Goal: Task Accomplishment & Management: Manage account settings

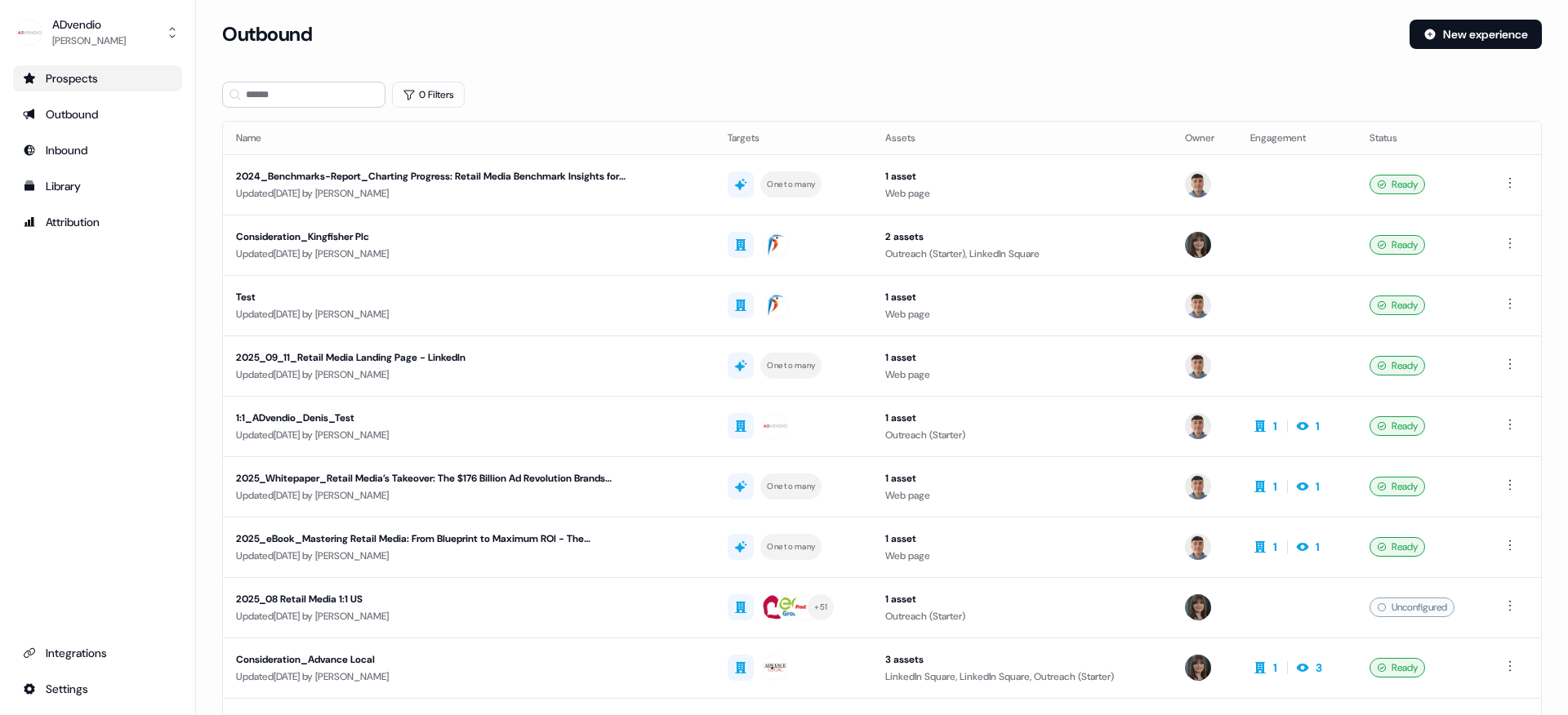
click at [84, 75] on div "Prospects" at bounding box center [98, 78] width 150 height 16
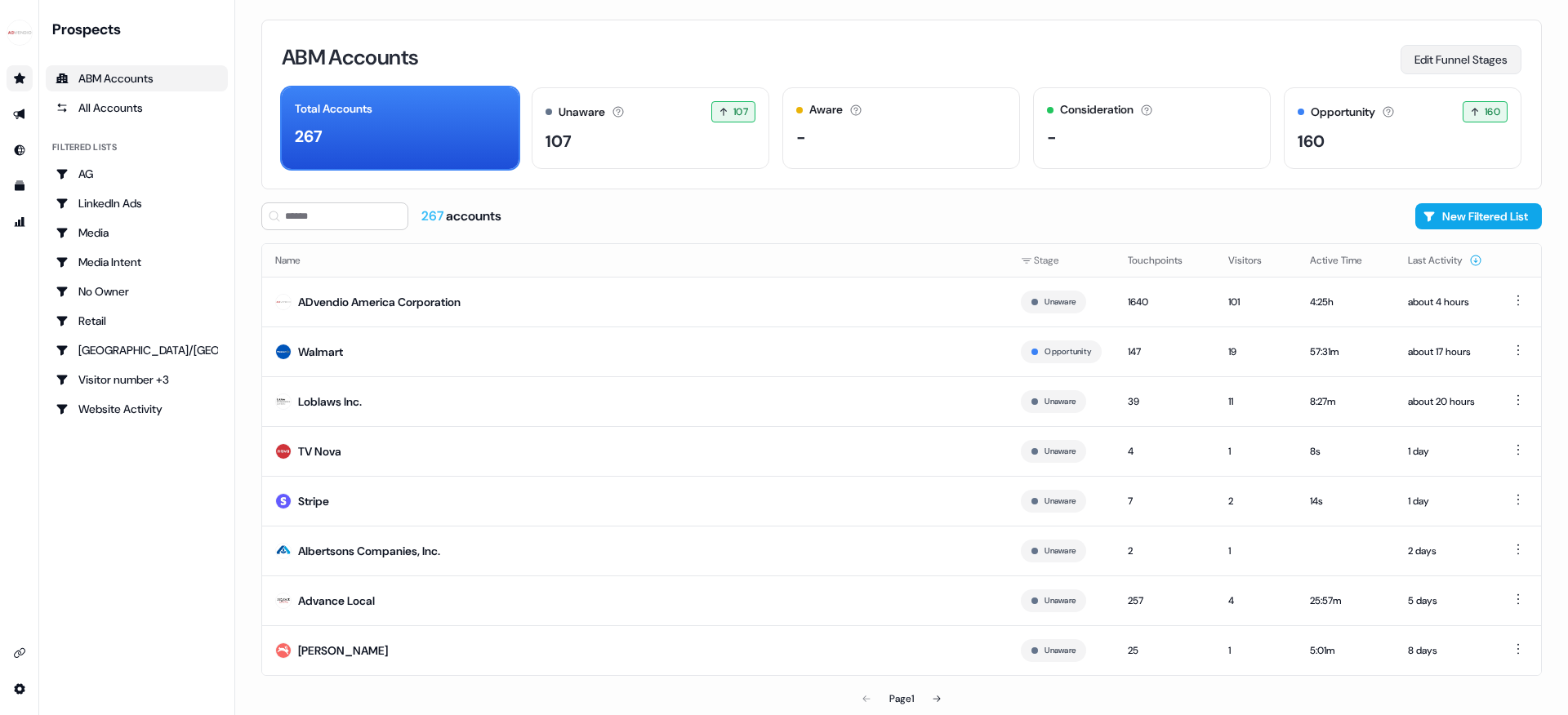
click at [1423, 51] on button "Edit Funnel Stages" at bounding box center [1461, 60] width 121 height 30
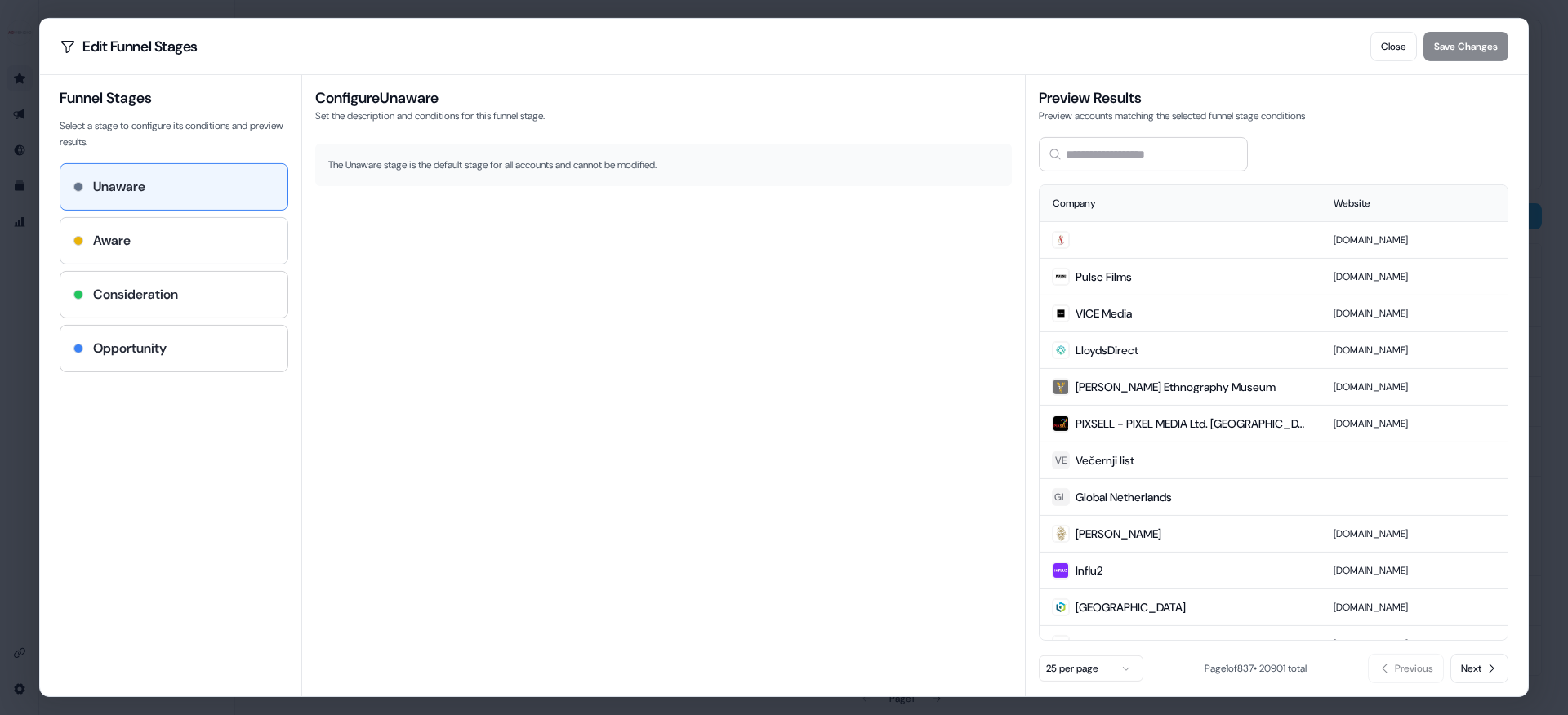
click at [122, 219] on div "Aware" at bounding box center [173, 241] width 227 height 46
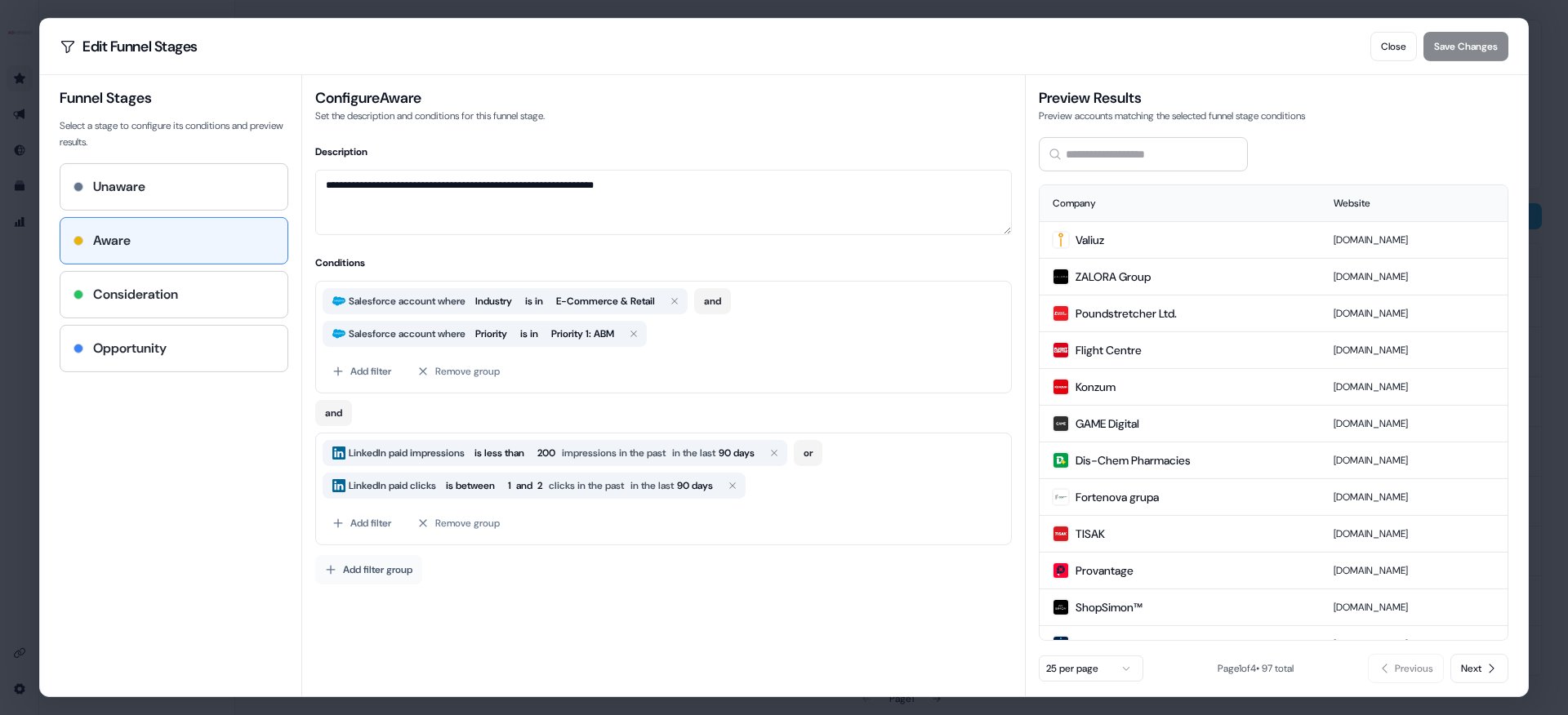
click at [377, 568] on button "Add filter group" at bounding box center [369, 570] width 107 height 30
click at [386, 605] on button "Add filter" at bounding box center [361, 606] width 78 height 30
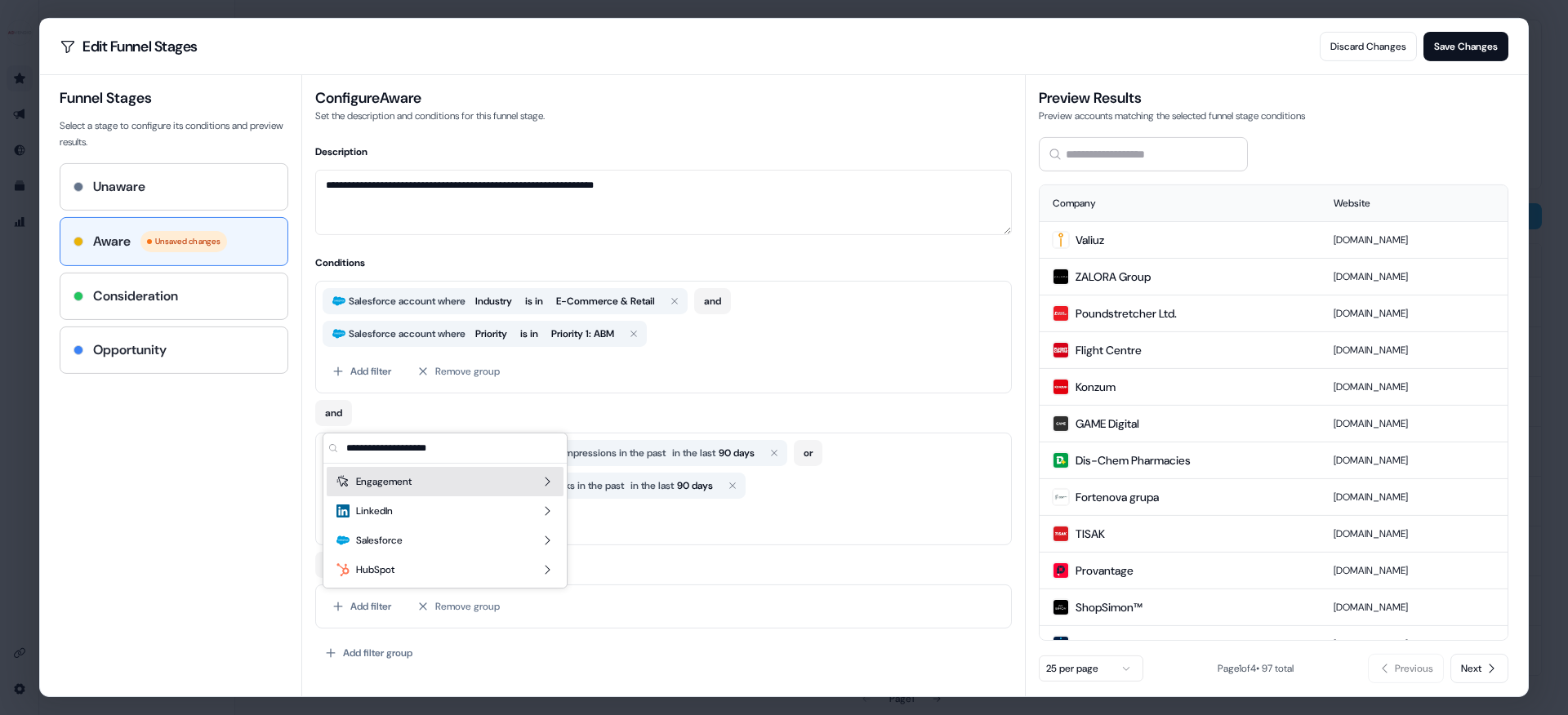
click at [520, 481] on div "Engagement" at bounding box center [445, 481] width 236 height 30
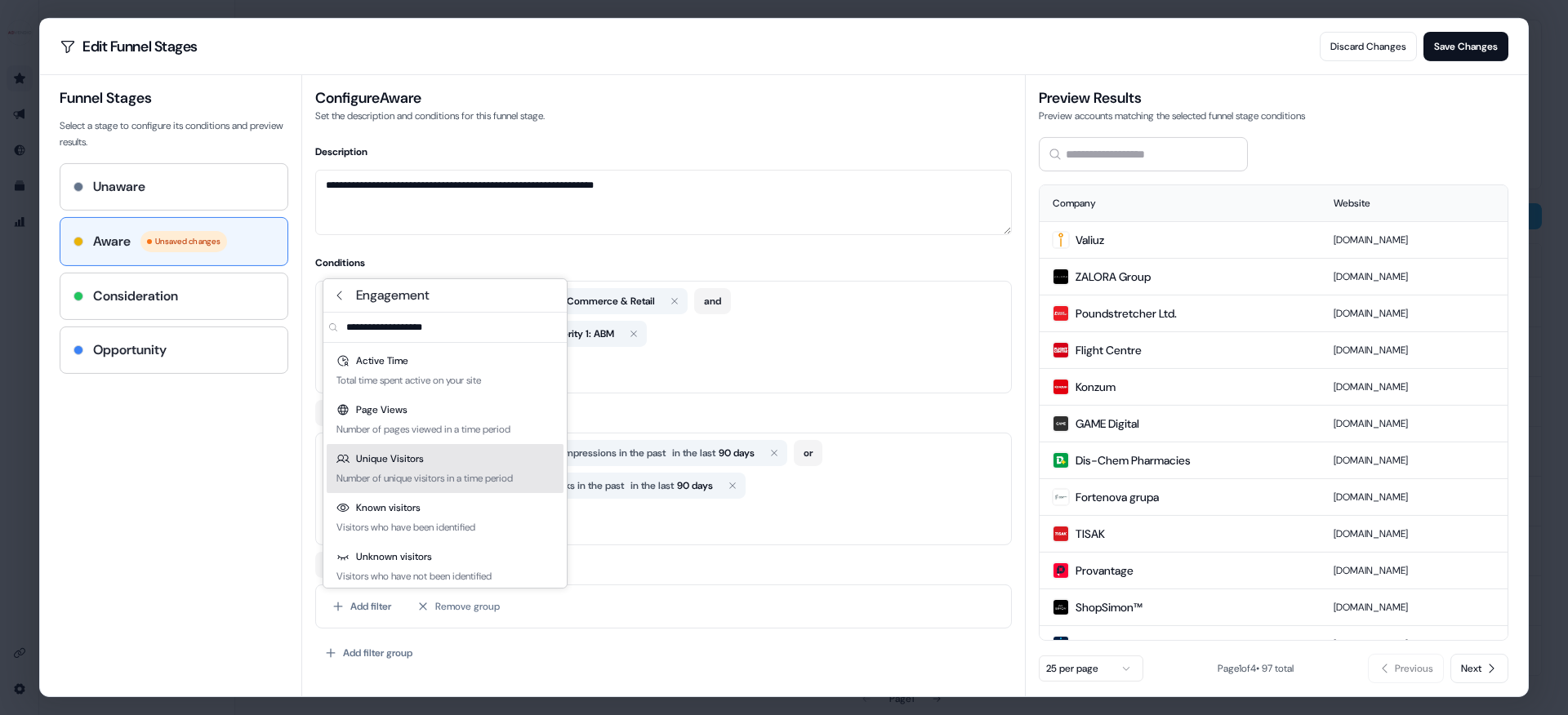
scroll to position [7, 0]
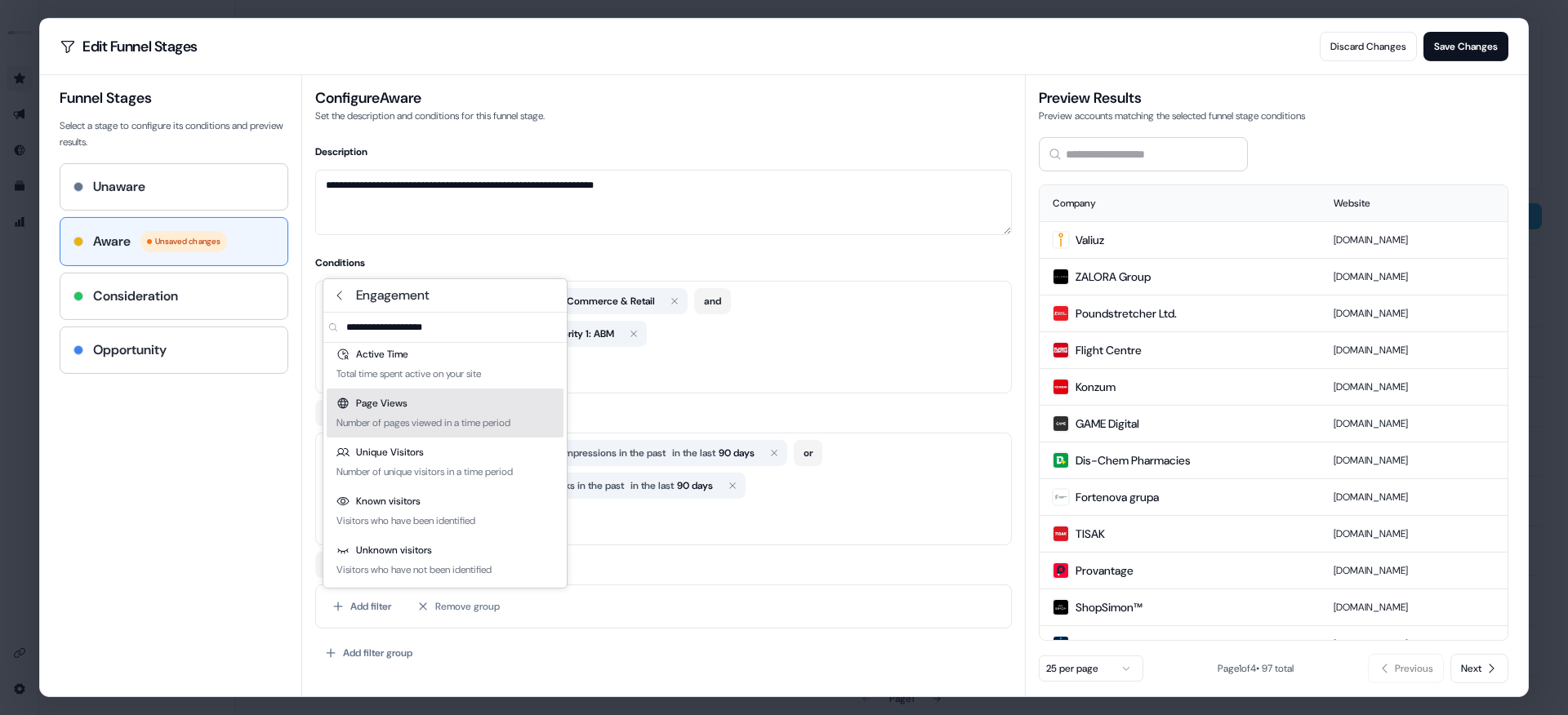
click at [440, 428] on div "Number of pages viewed in a time period" at bounding box center [423, 423] width 174 height 16
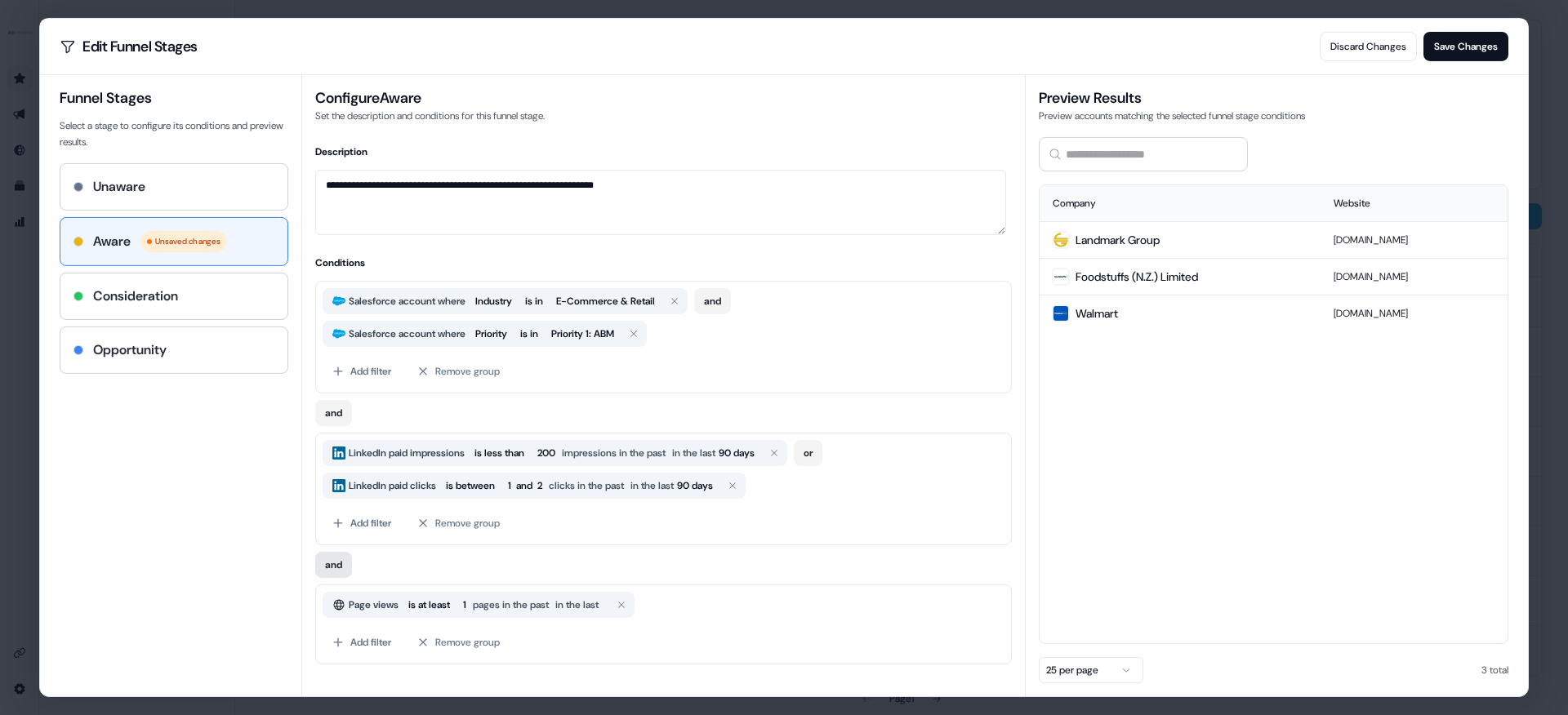
click at [338, 560] on button "and" at bounding box center [333, 565] width 37 height 26
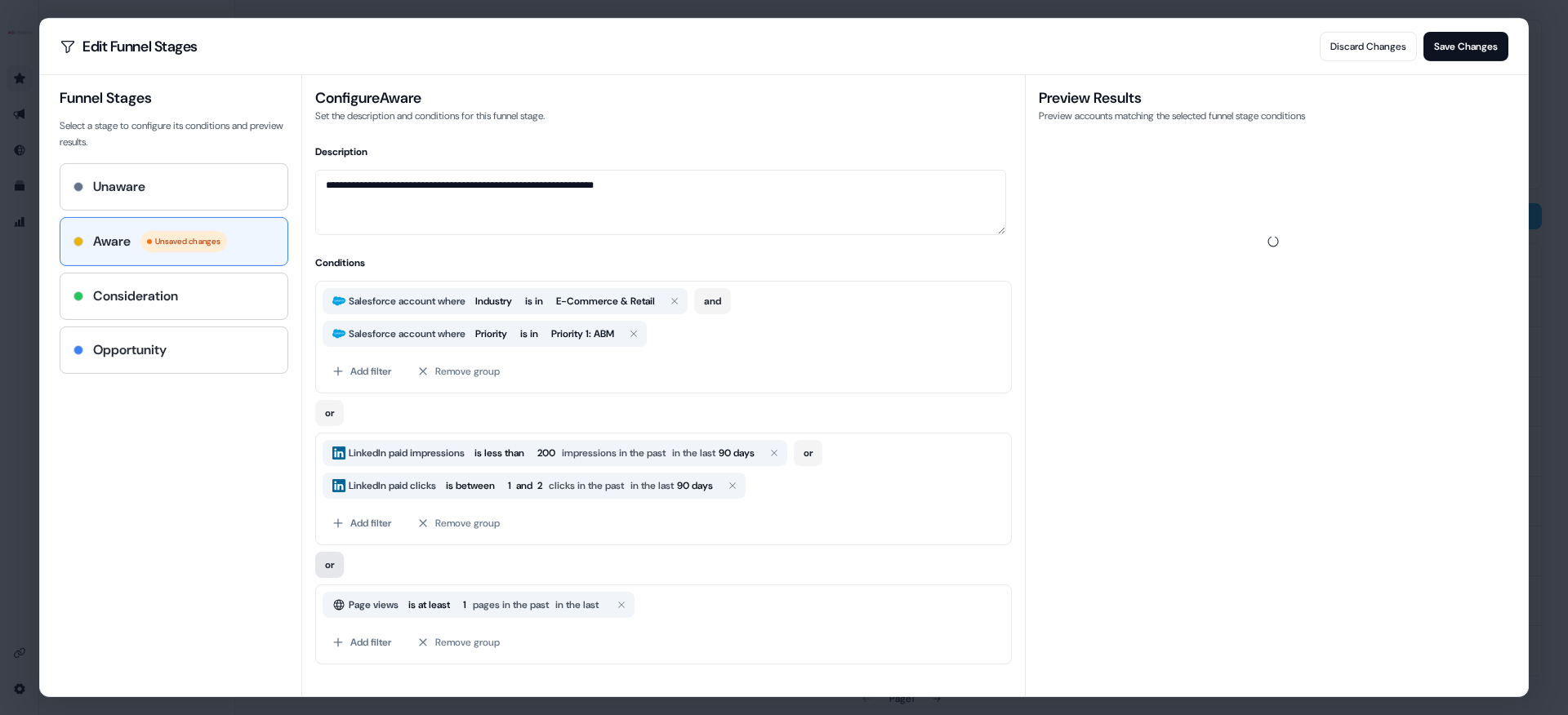
click at [333, 560] on button "or" at bounding box center [330, 565] width 29 height 26
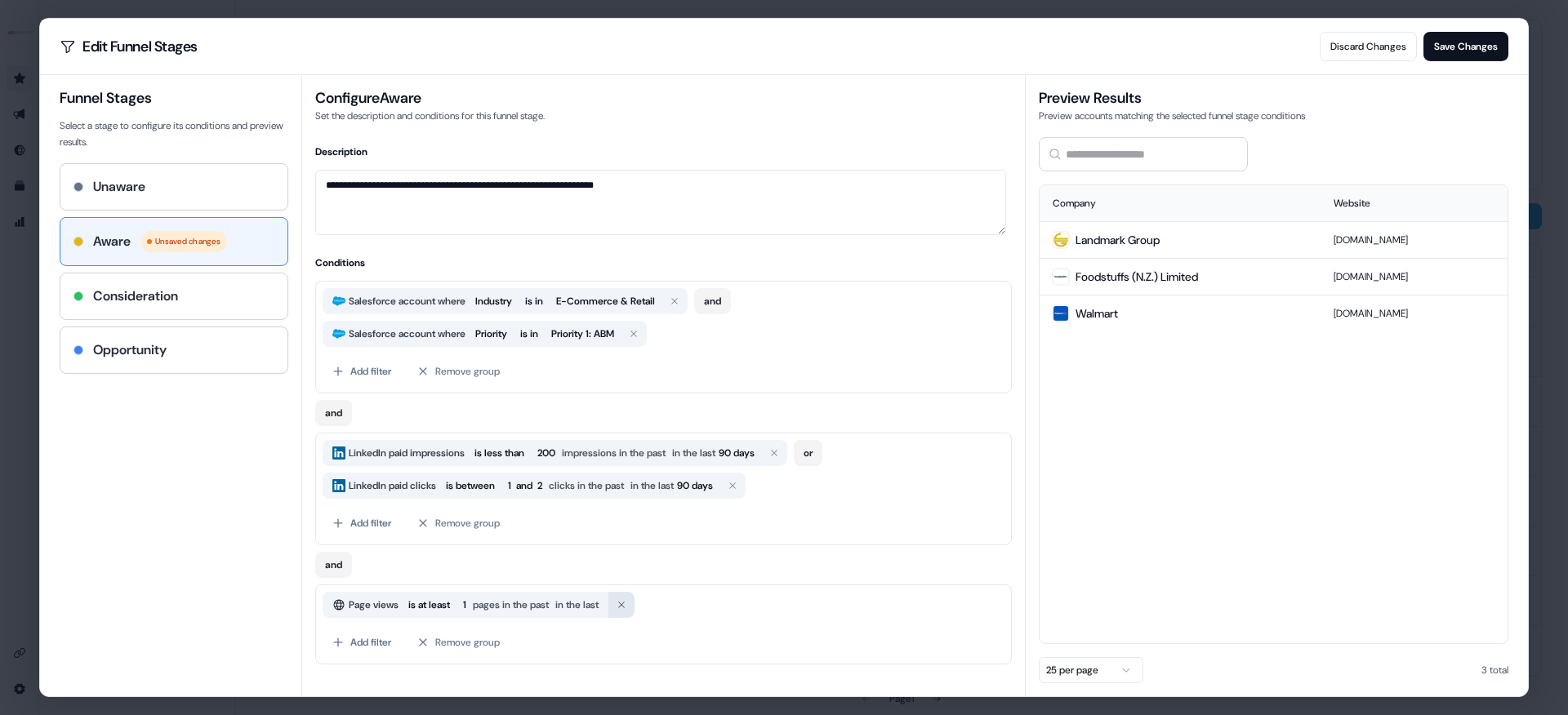
click at [625, 605] on icon "button" at bounding box center [622, 605] width 7 height 7
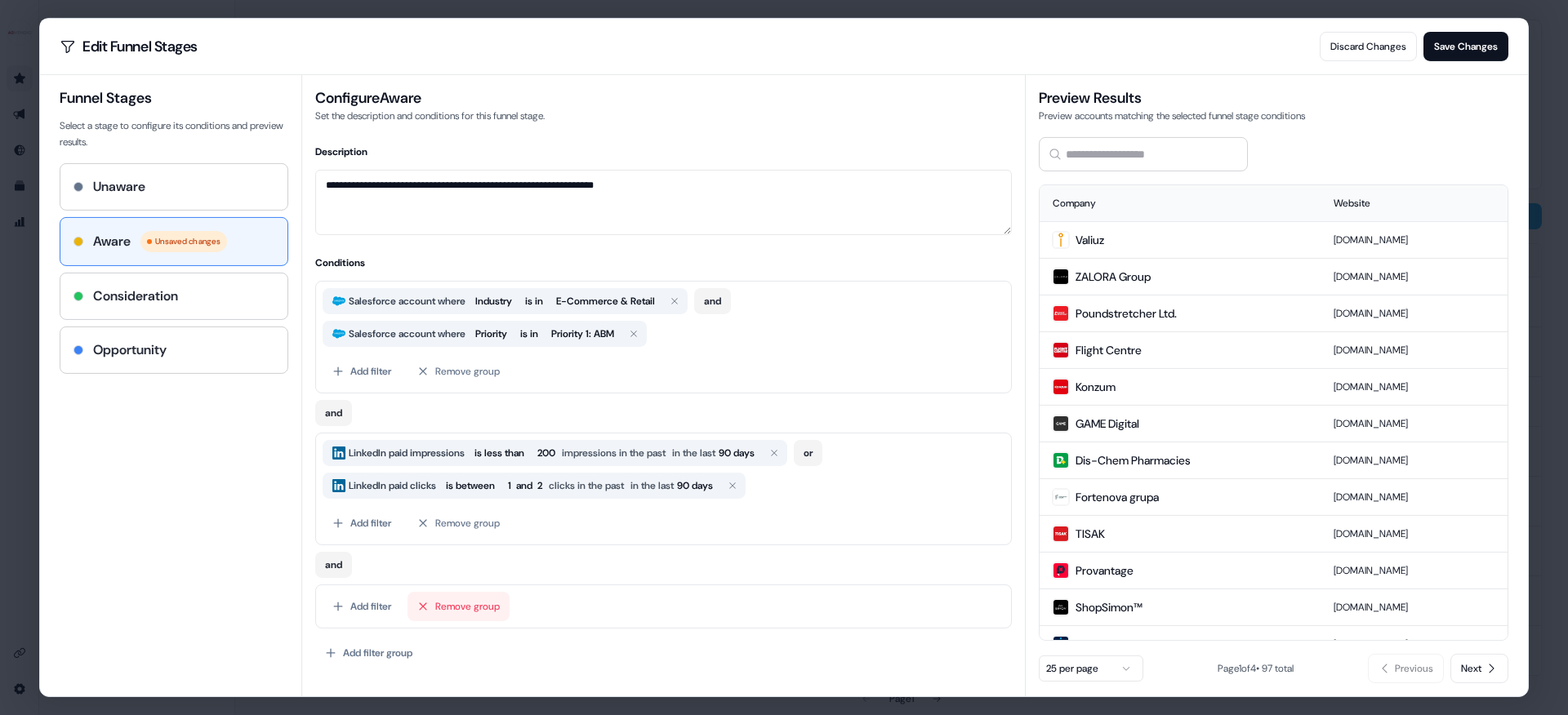
click at [470, 605] on button "Remove group" at bounding box center [458, 606] width 102 height 30
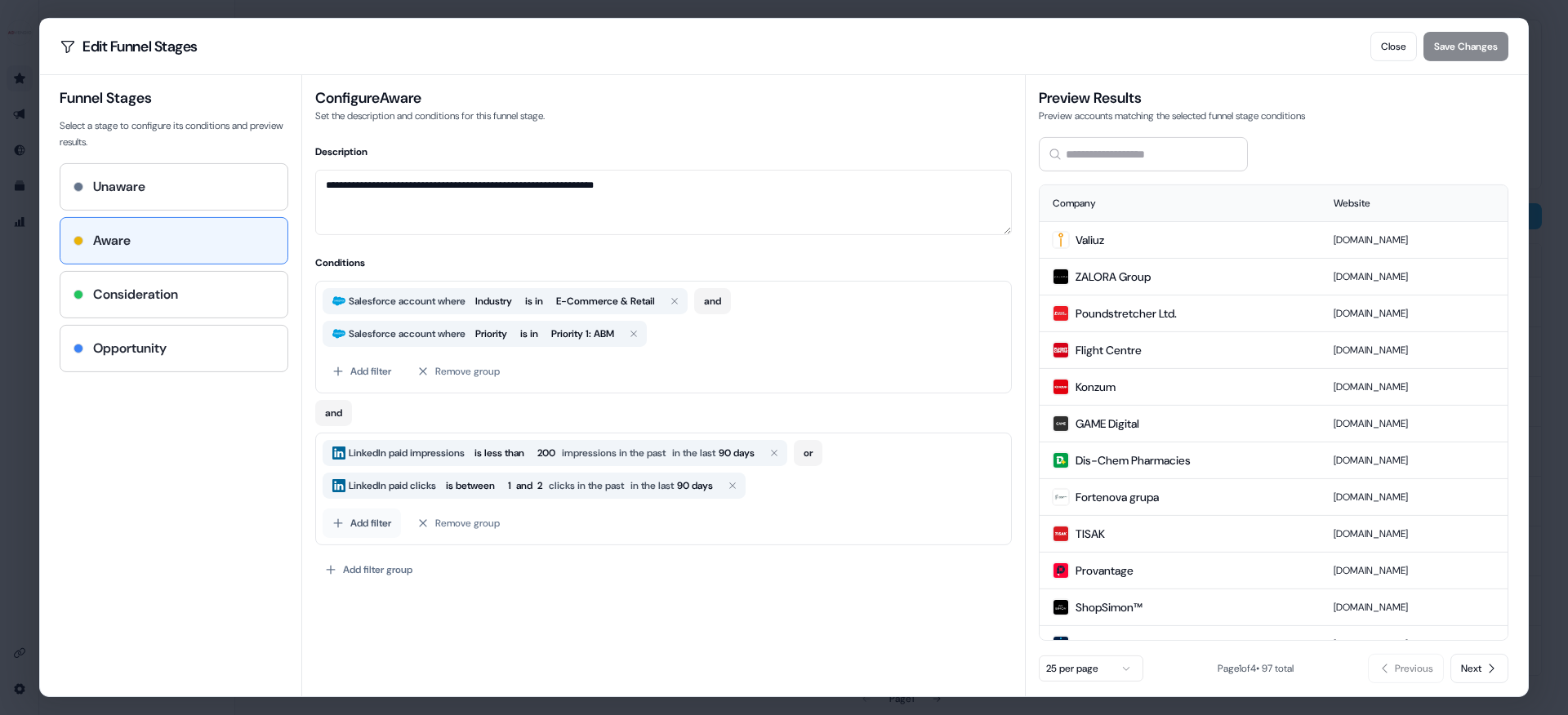
click at [370, 527] on button "Add filter" at bounding box center [361, 523] width 78 height 30
click at [516, 591] on div "Engagement" at bounding box center [445, 590] width 236 height 30
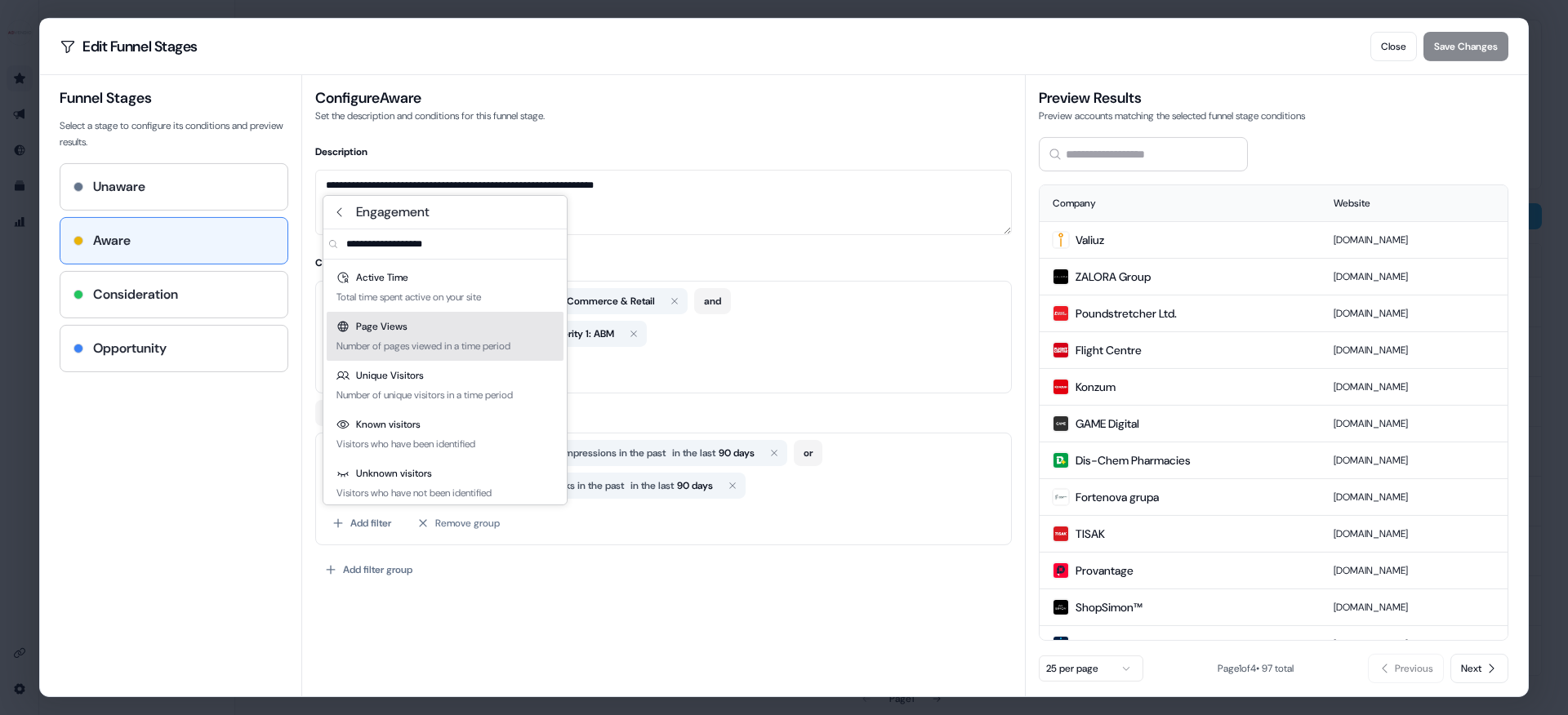
click at [432, 334] on div "Page Views Number of pages viewed in a time period" at bounding box center [445, 337] width 236 height 49
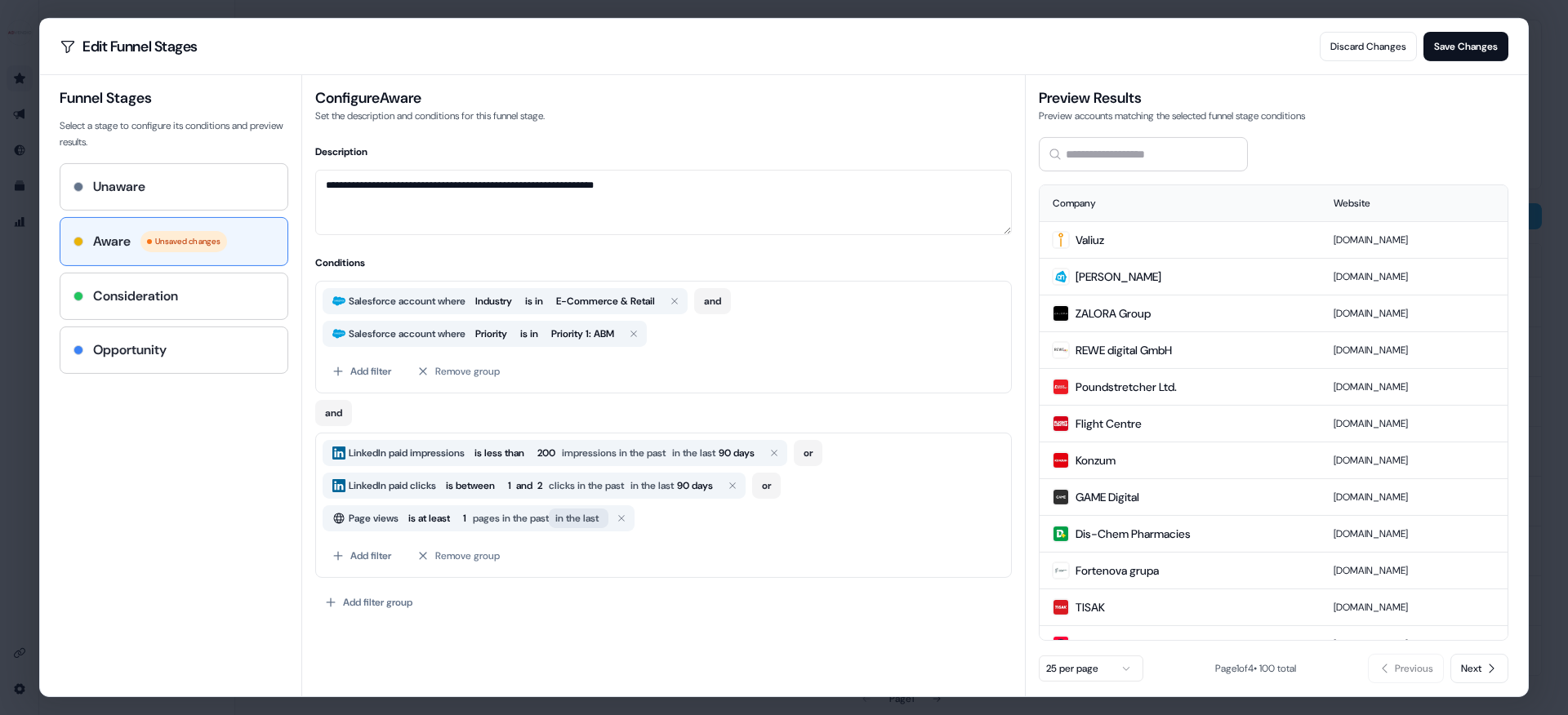
click at [599, 522] on span "in the last" at bounding box center [577, 518] width 43 height 16
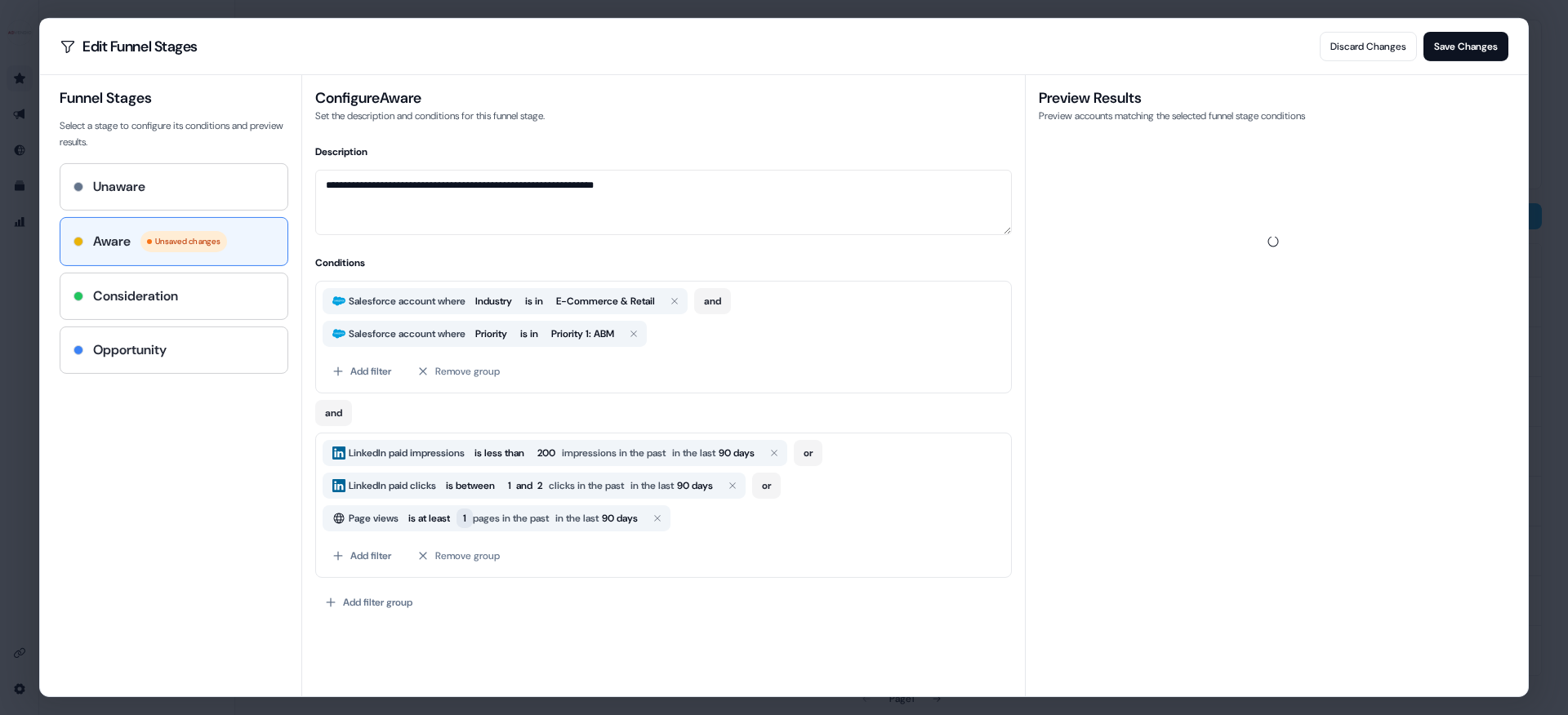
click at [472, 521] on span "1" at bounding box center [464, 518] width 16 height 20
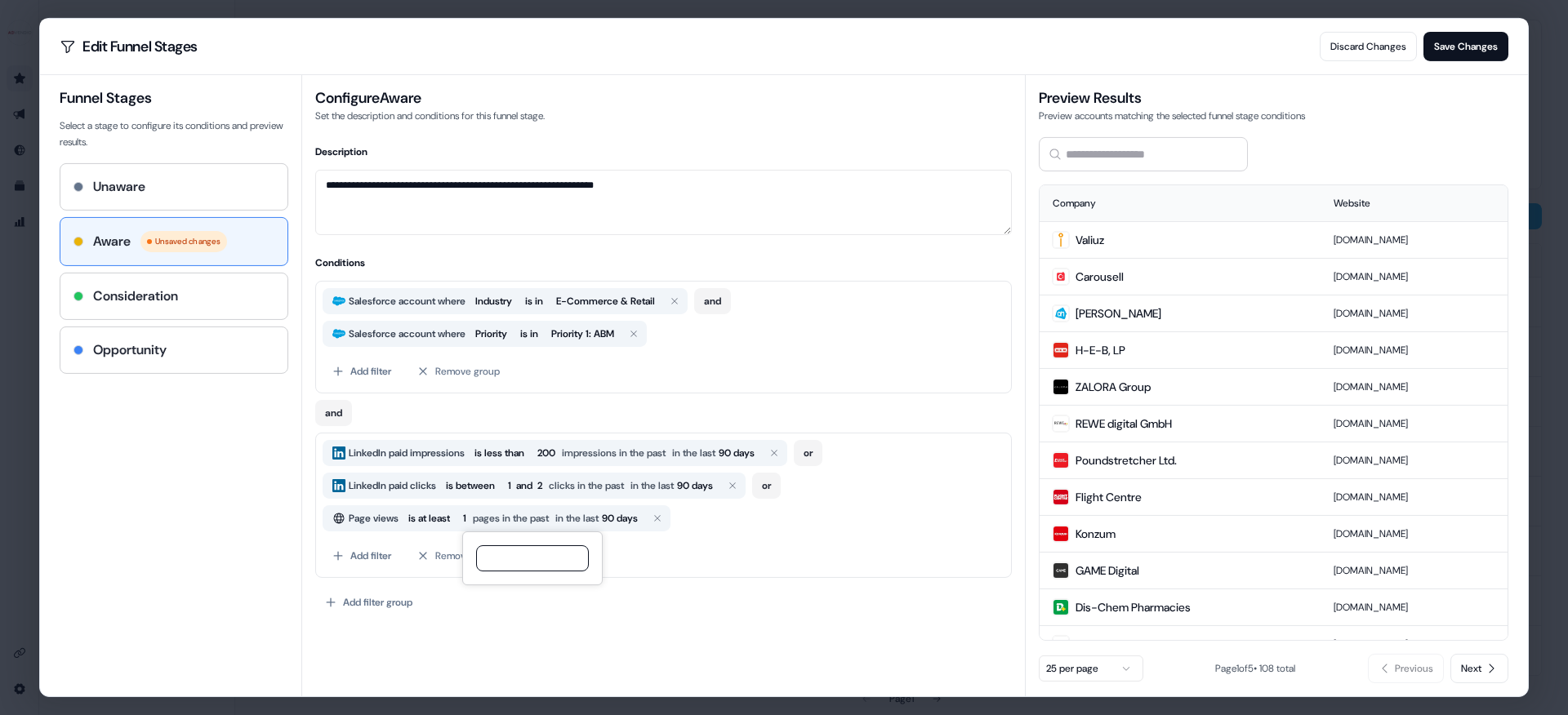
click at [530, 565] on input "*" at bounding box center [532, 558] width 113 height 26
drag, startPoint x: 537, startPoint y: 557, endPoint x: 469, endPoint y: 559, distance: 68.0
click at [469, 559] on div "*" at bounding box center [532, 558] width 140 height 54
click at [457, 591] on div "Add filter group" at bounding box center [663, 602] width 696 height 30
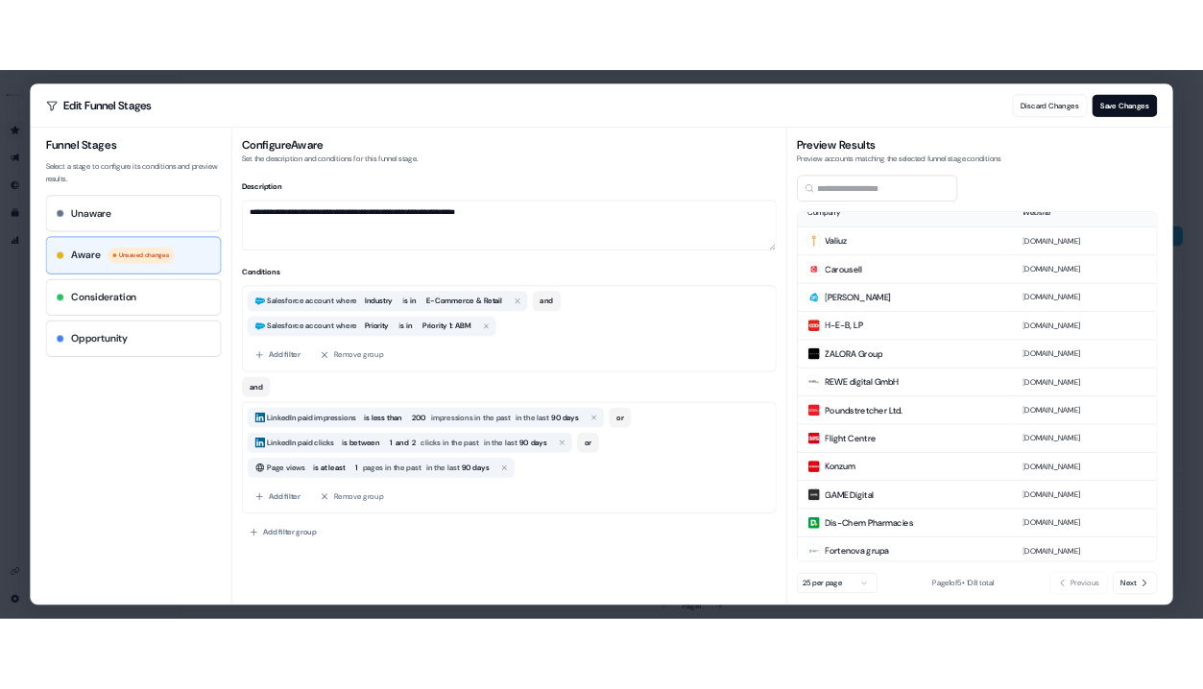
scroll to position [0, 0]
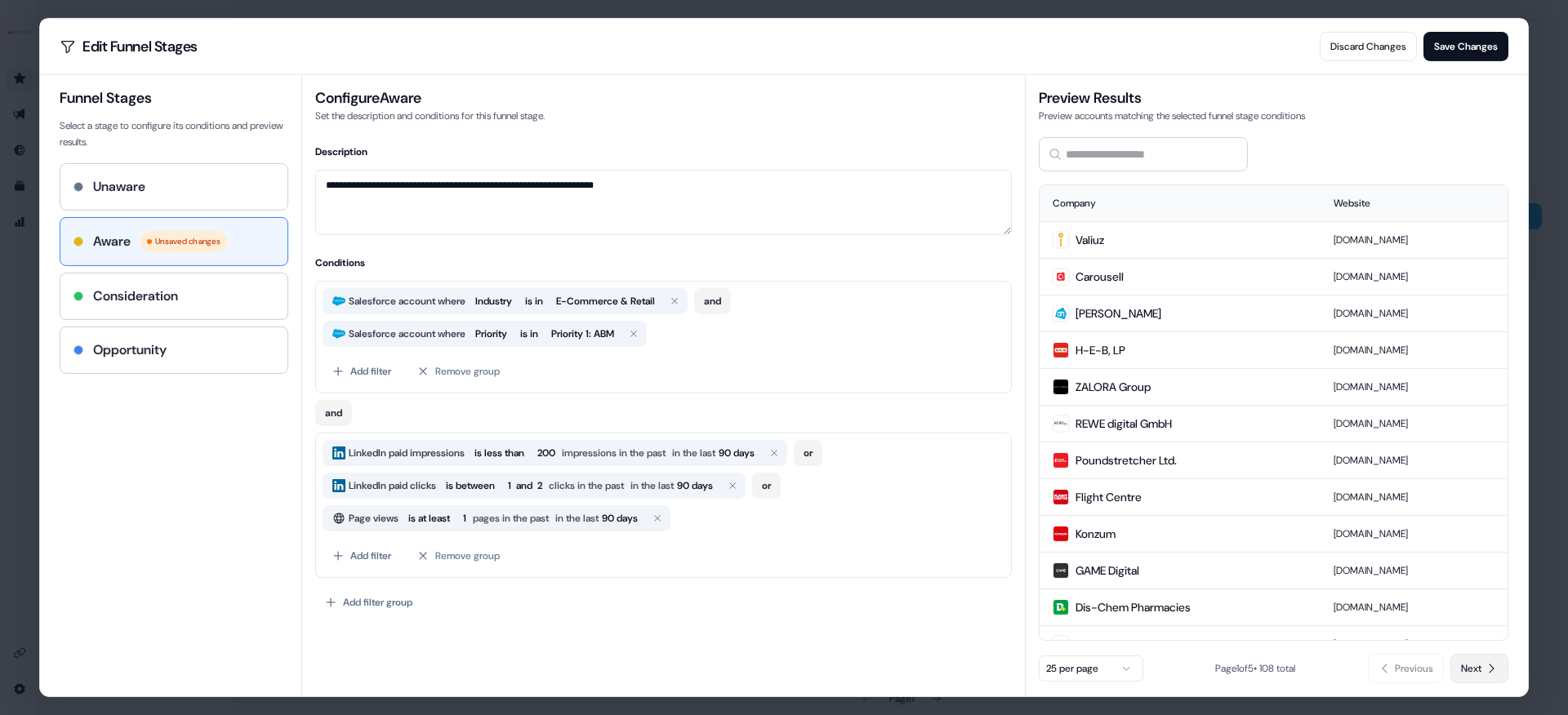
click at [1471, 666] on span "Next" at bounding box center [1471, 668] width 20 height 16
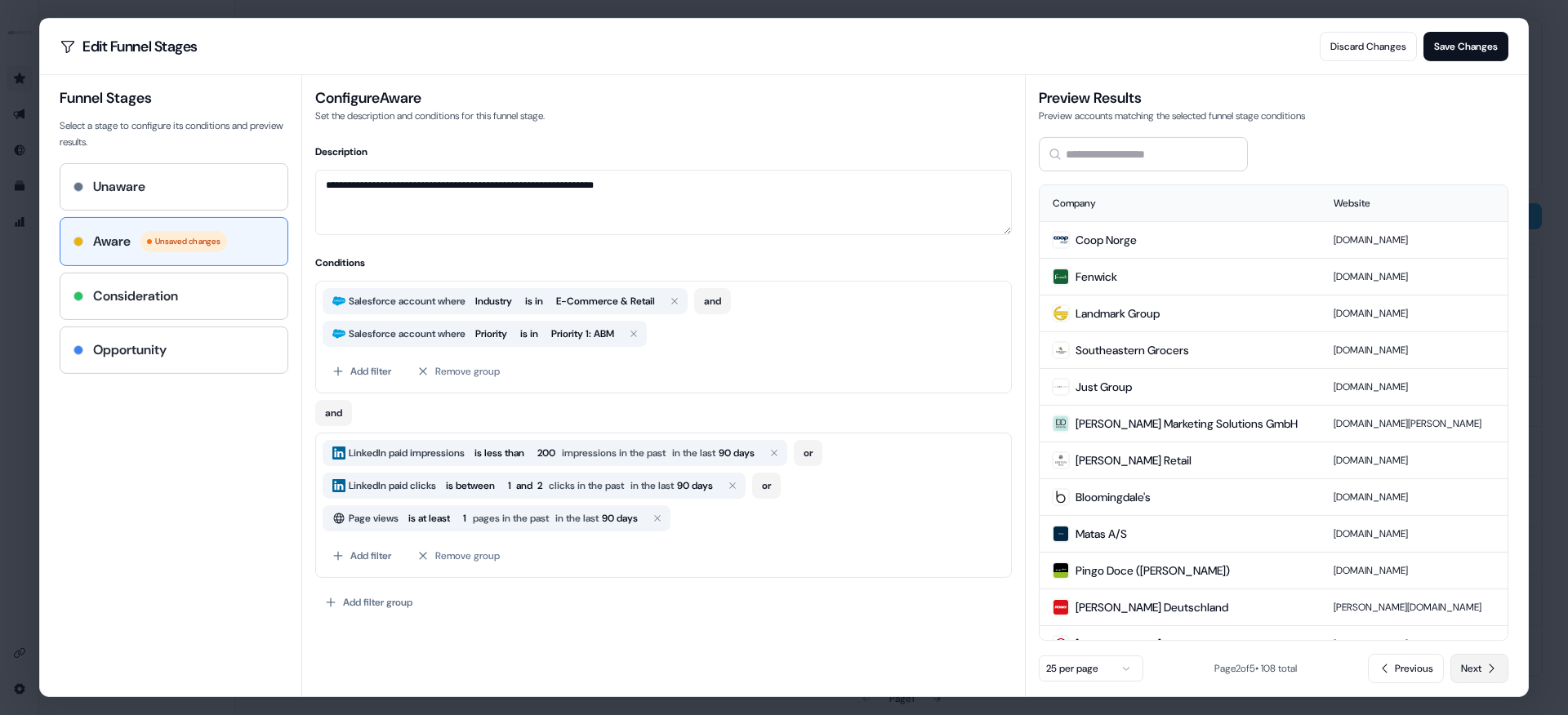
click at [1471, 666] on span "Next" at bounding box center [1471, 668] width 20 height 16
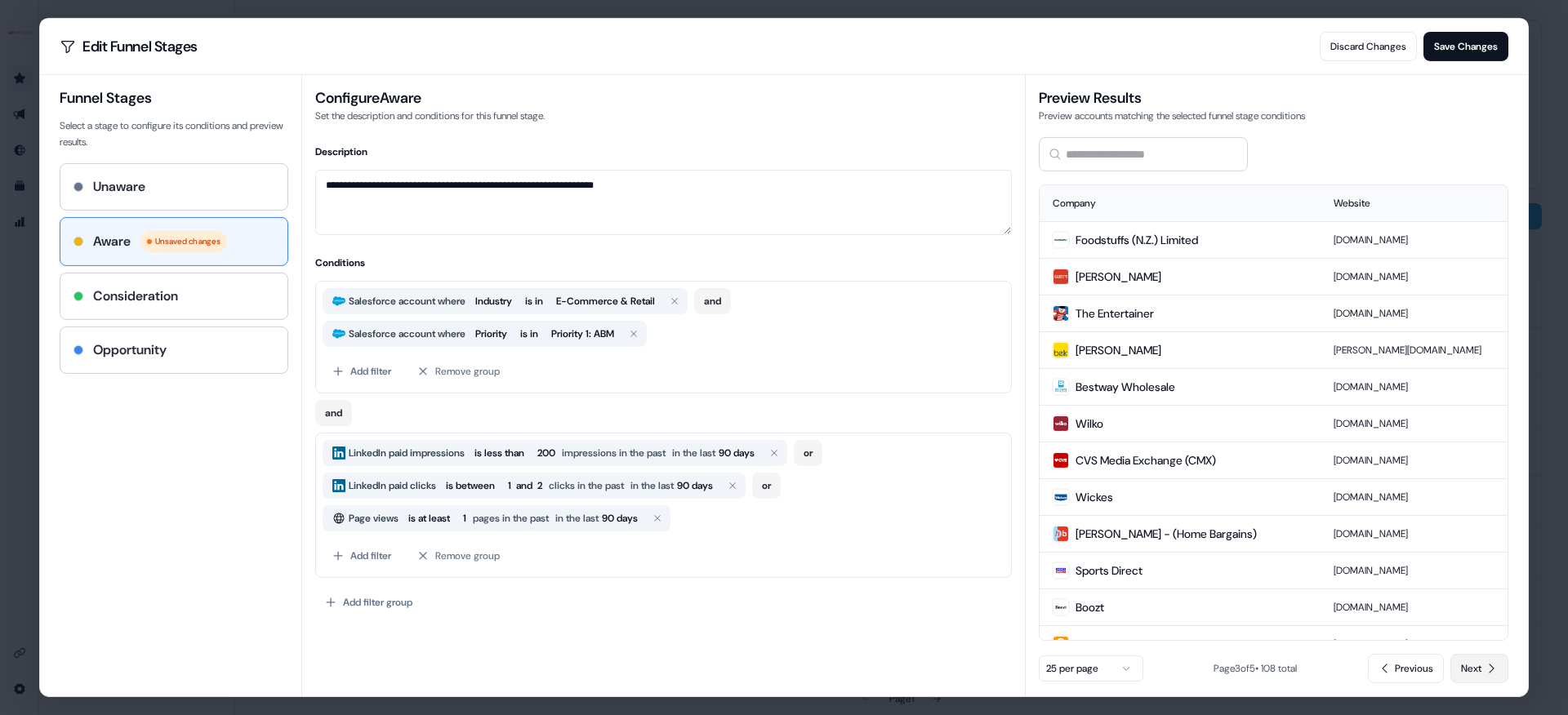
click at [1471, 666] on span "Next" at bounding box center [1471, 668] width 20 height 16
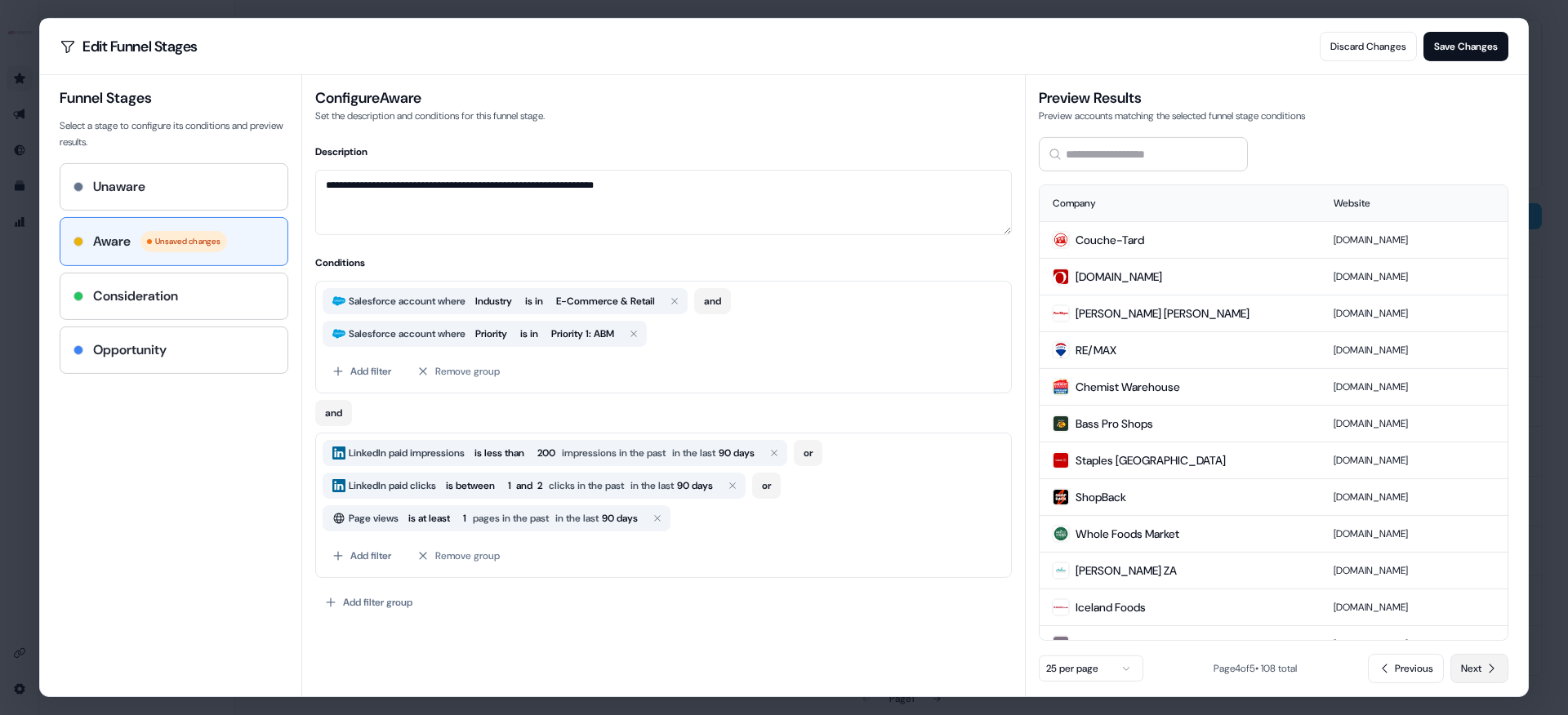
click at [1471, 666] on span "Next" at bounding box center [1471, 668] width 20 height 16
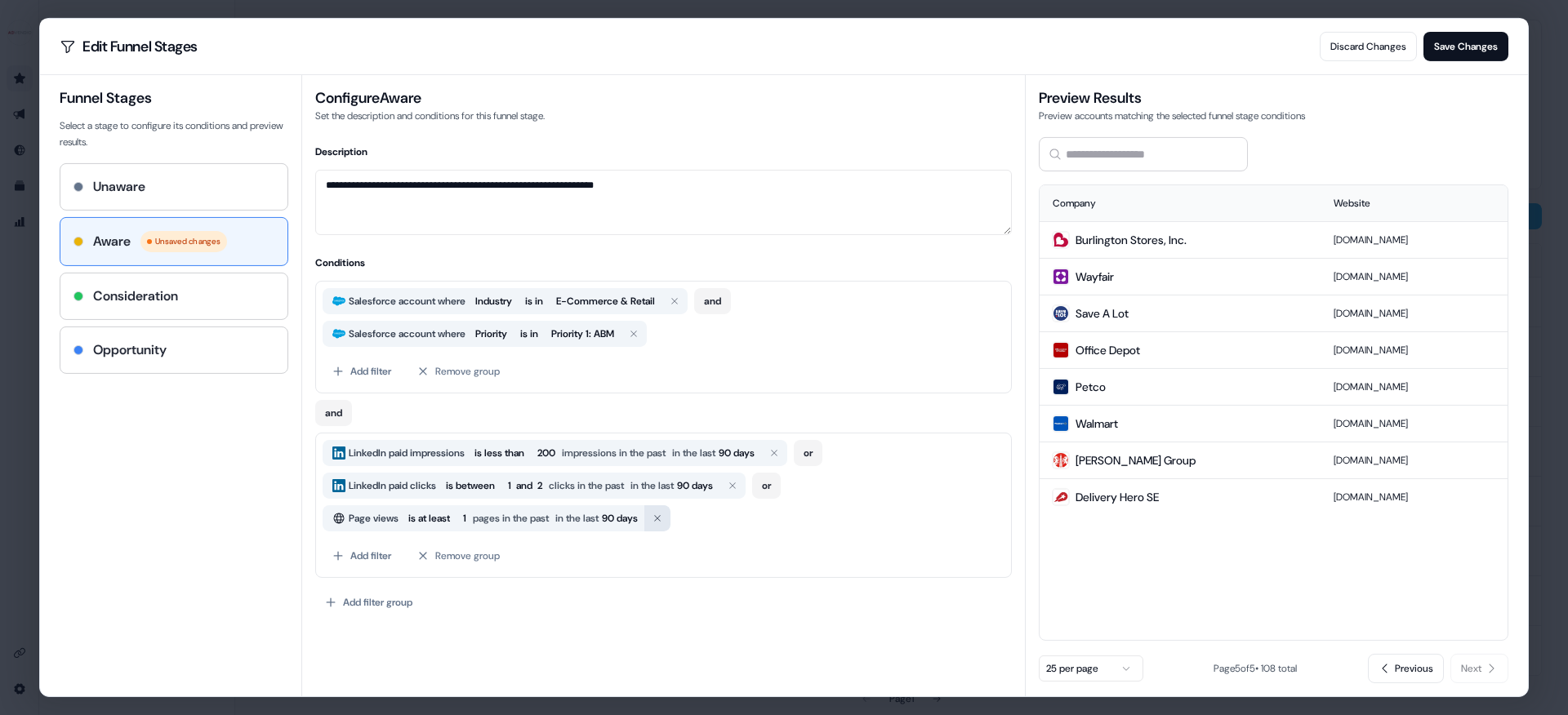
click at [662, 520] on icon "button" at bounding box center [657, 519] width 10 height 10
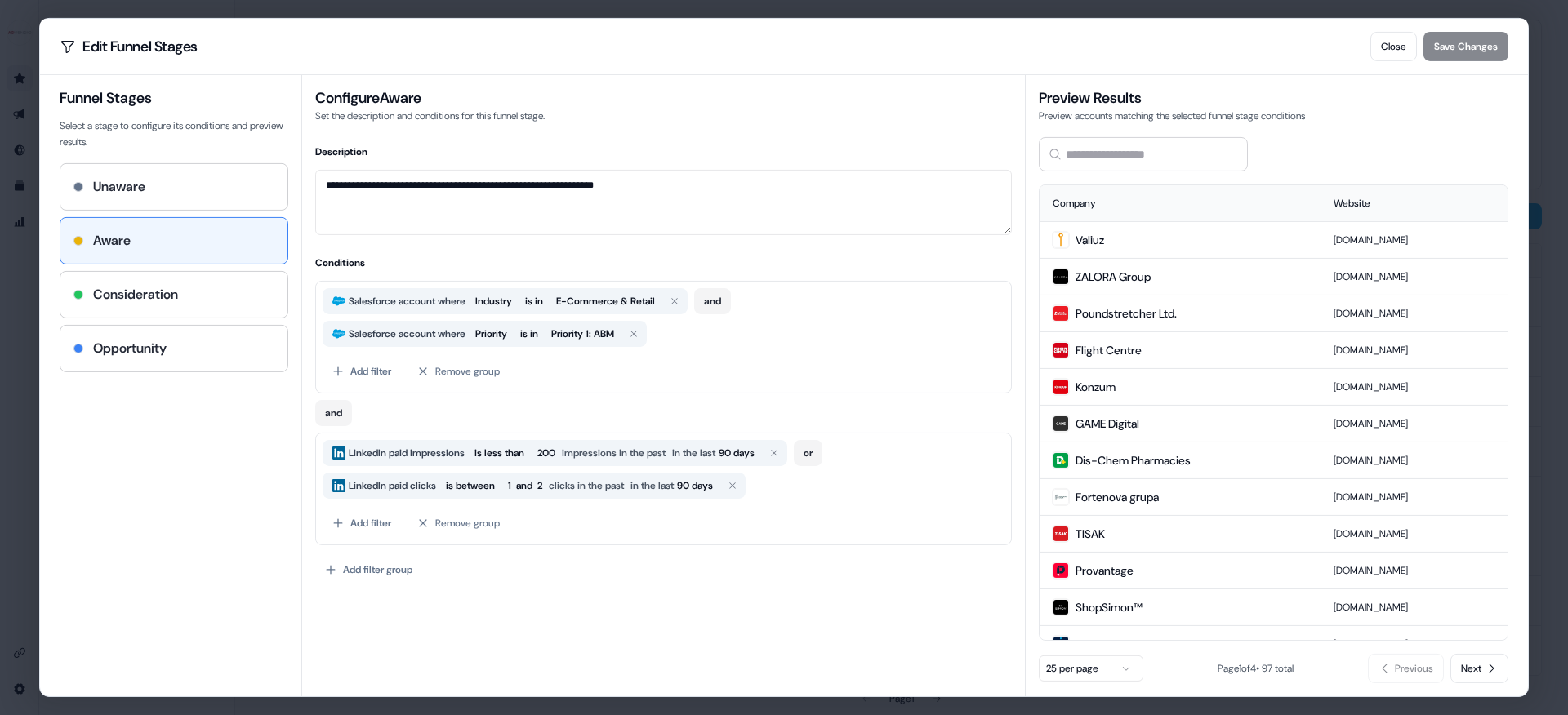
click at [720, 555] on div "Add filter group" at bounding box center [663, 570] width 696 height 30
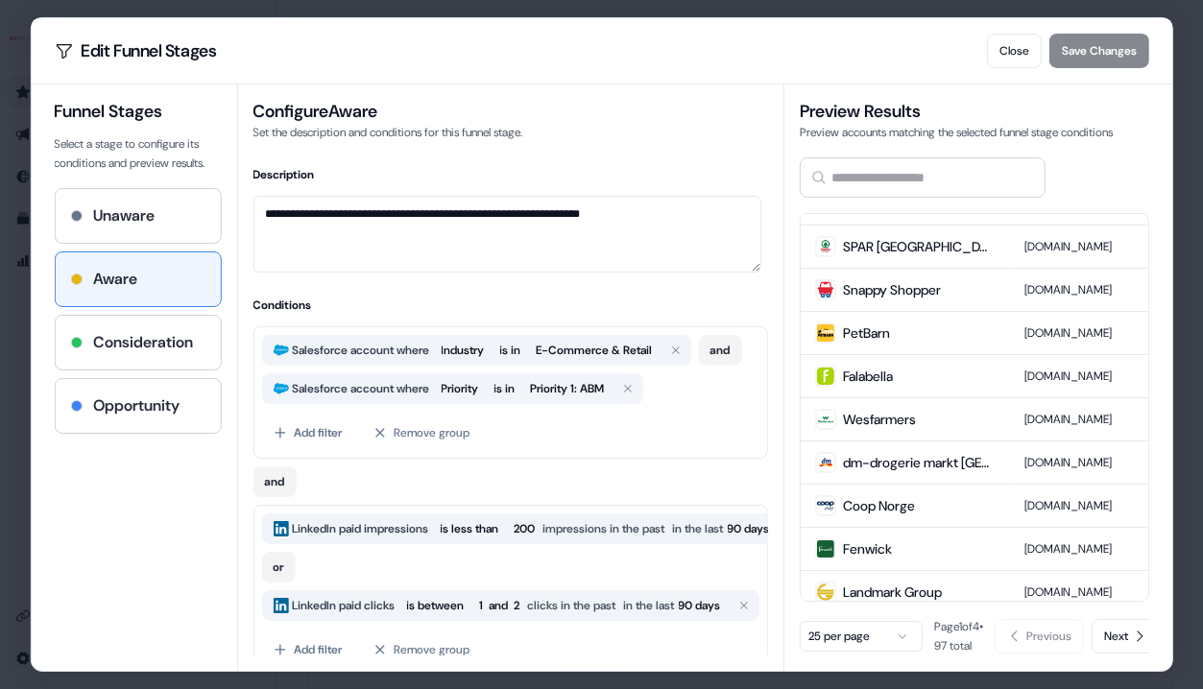
scroll to position [774, 0]
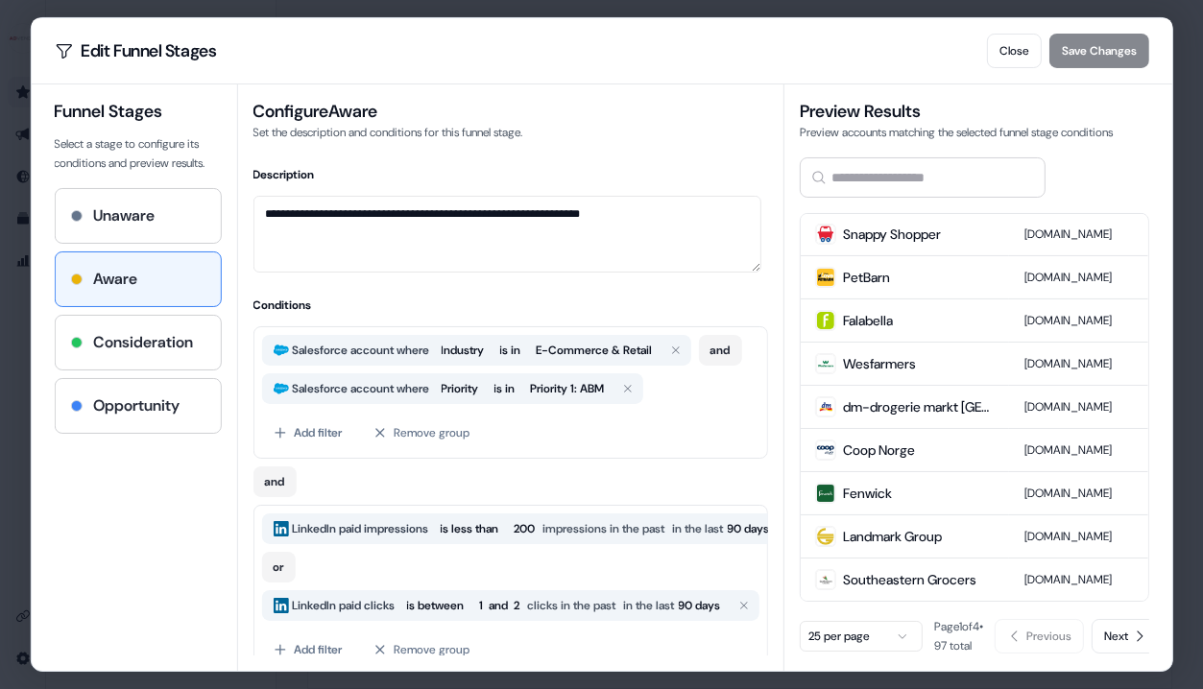
click at [864, 176] on input at bounding box center [923, 177] width 246 height 40
type input "*"
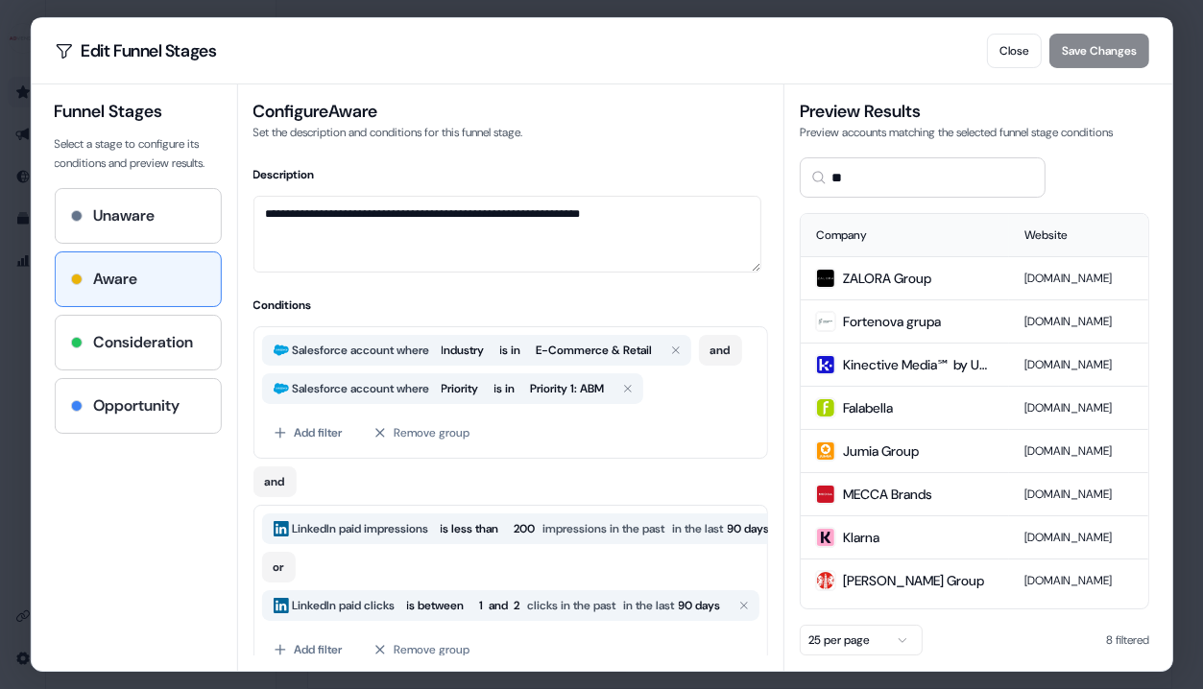
type input "*"
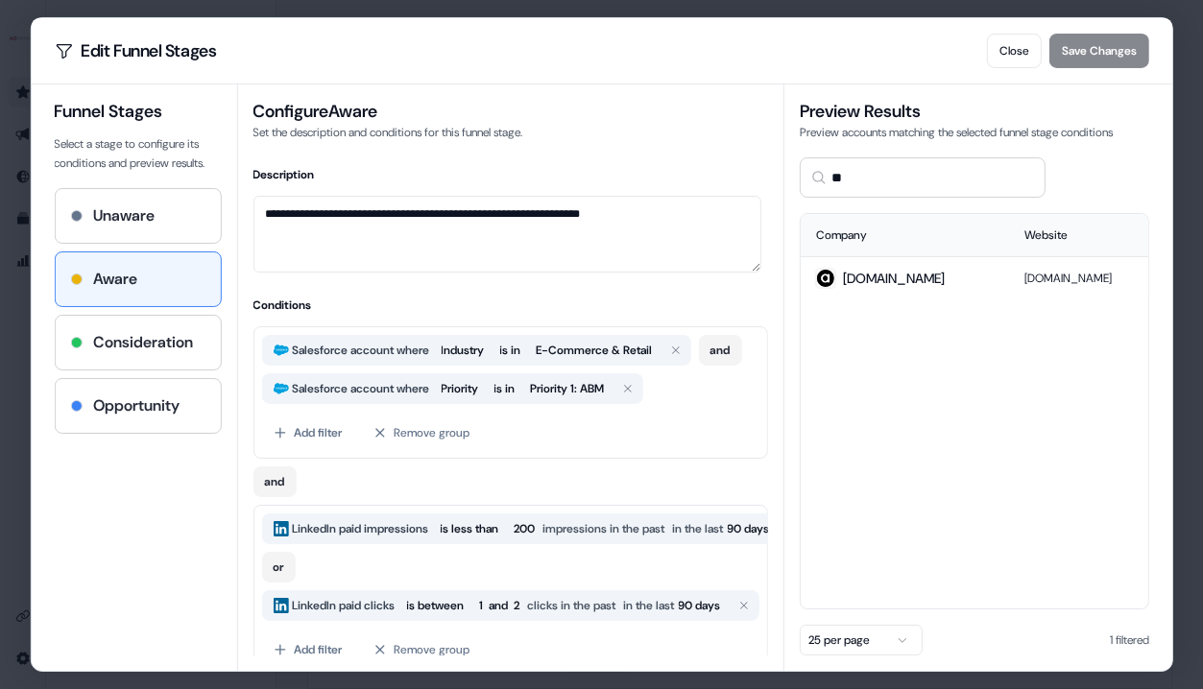
type input "*"
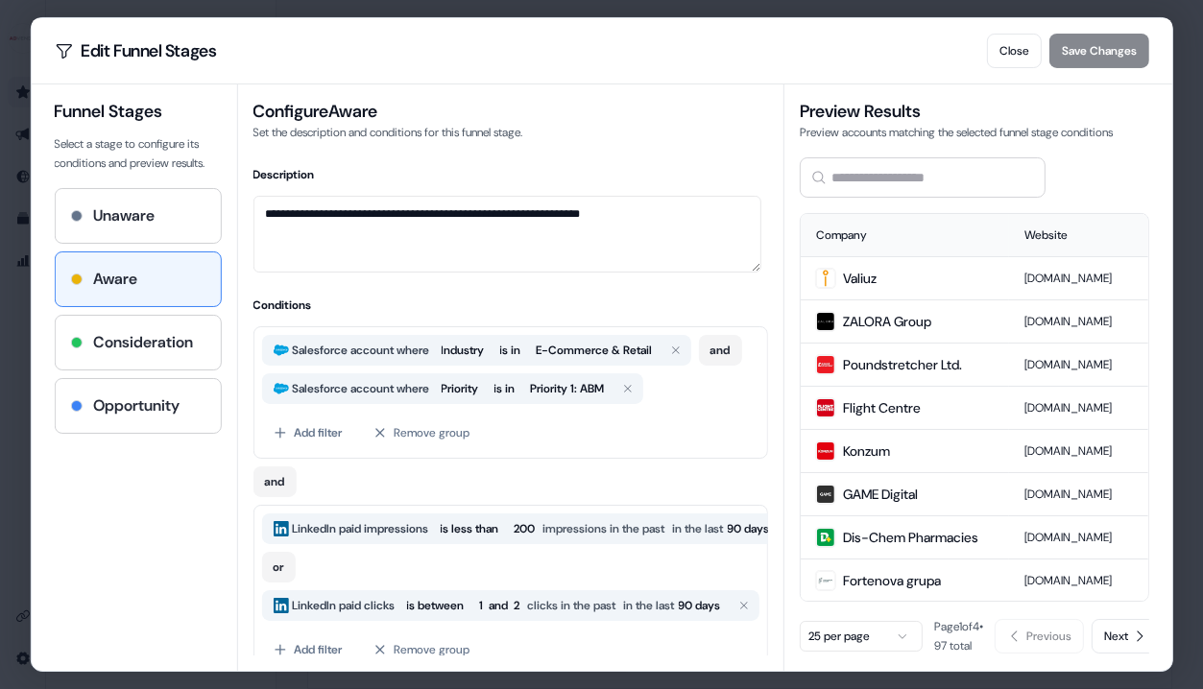
click at [1058, 40] on div "Close Save Changes" at bounding box center [1068, 51] width 162 height 35
click at [1064, 55] on div "Close Save Changes" at bounding box center [1068, 51] width 162 height 35
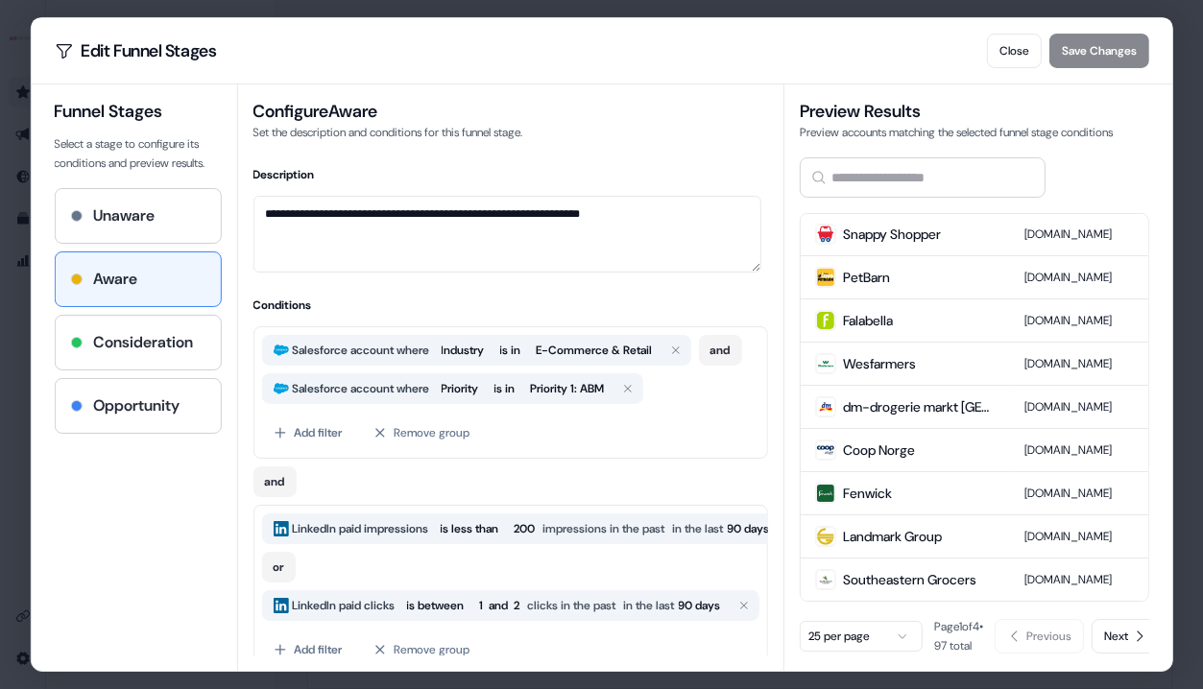
scroll to position [111, 0]
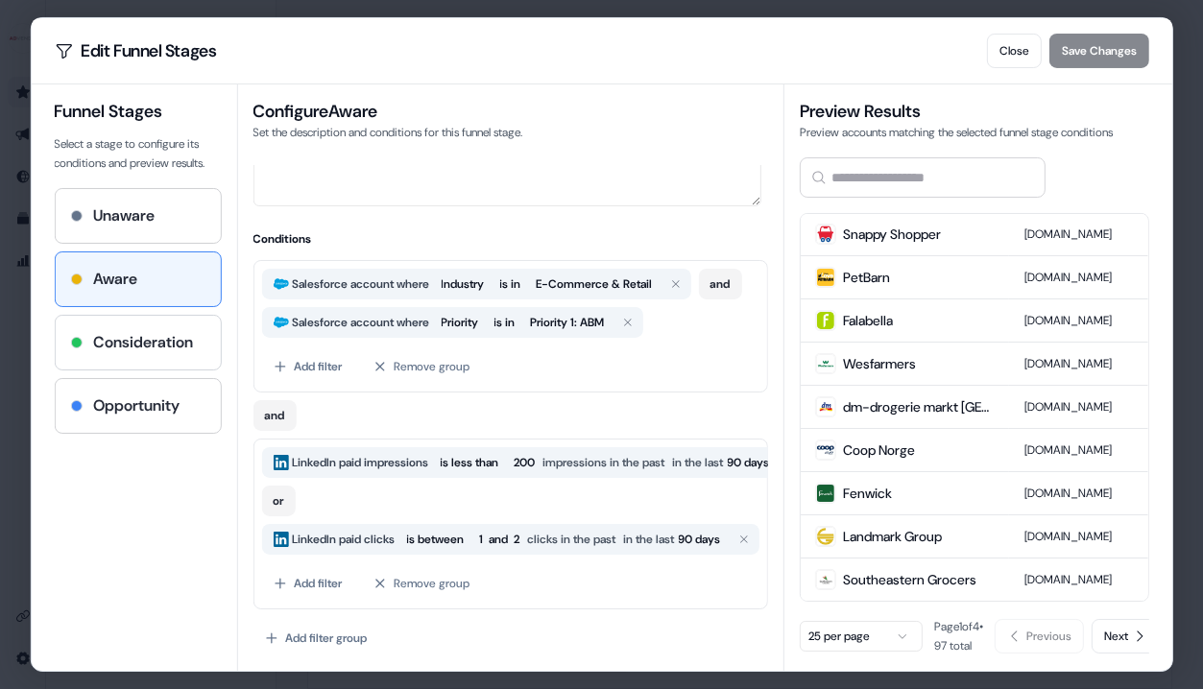
click at [168, 355] on div "Consideration" at bounding box center [137, 343] width 165 height 54
type textarea "**********"
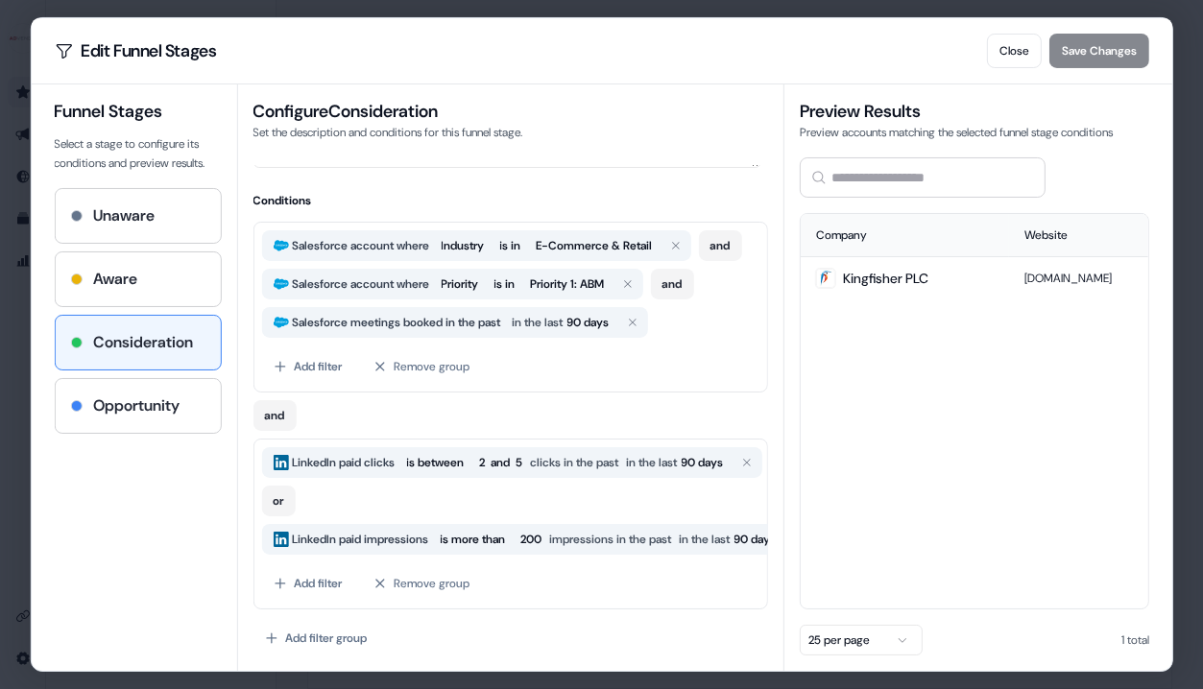
scroll to position [150, 0]
click at [692, 279] on button "and" at bounding box center [671, 284] width 43 height 31
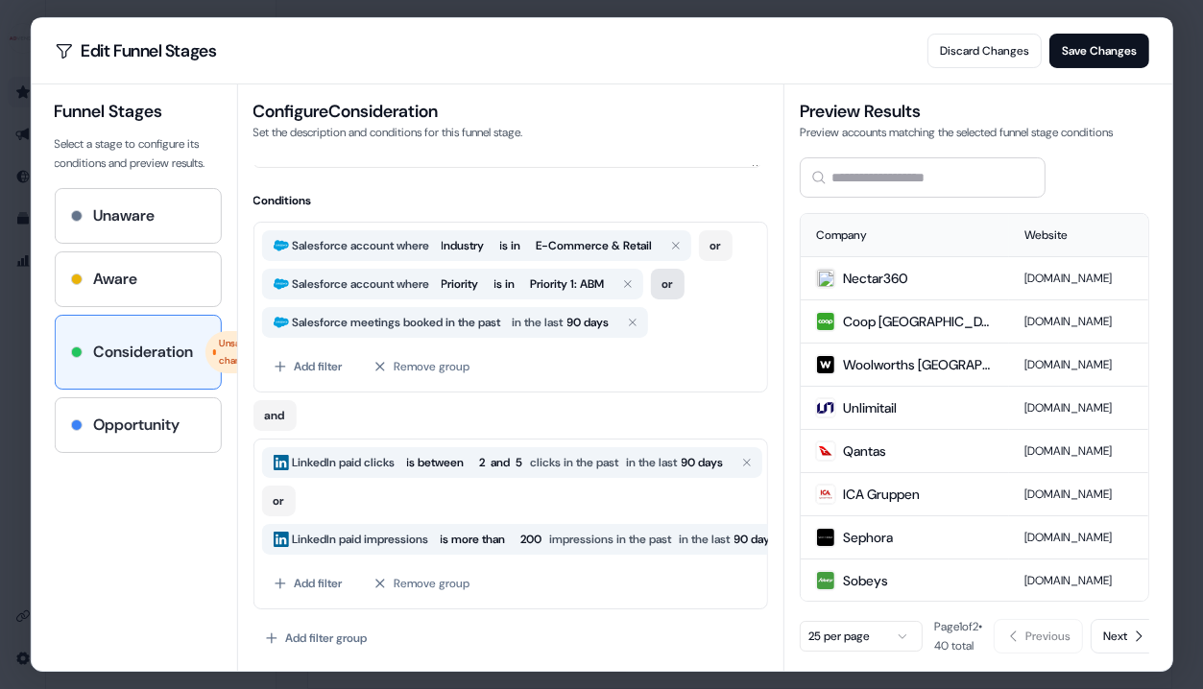
click at [684, 279] on button "or" at bounding box center [667, 284] width 34 height 31
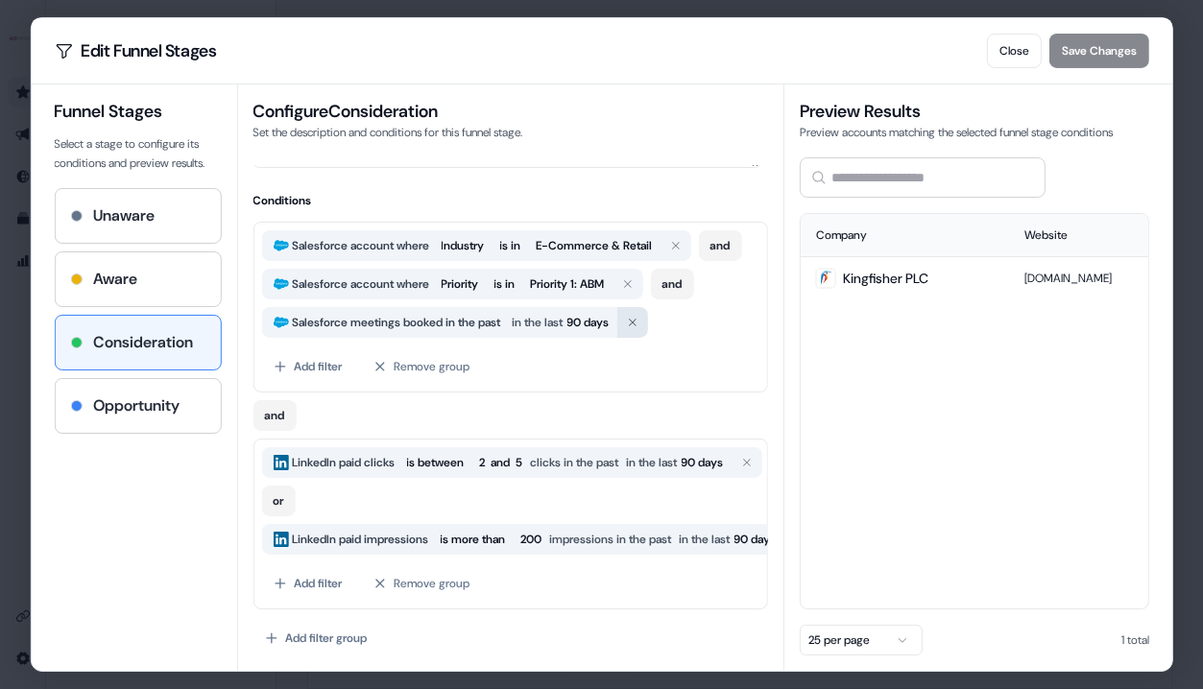
click at [638, 317] on icon "button" at bounding box center [632, 323] width 12 height 12
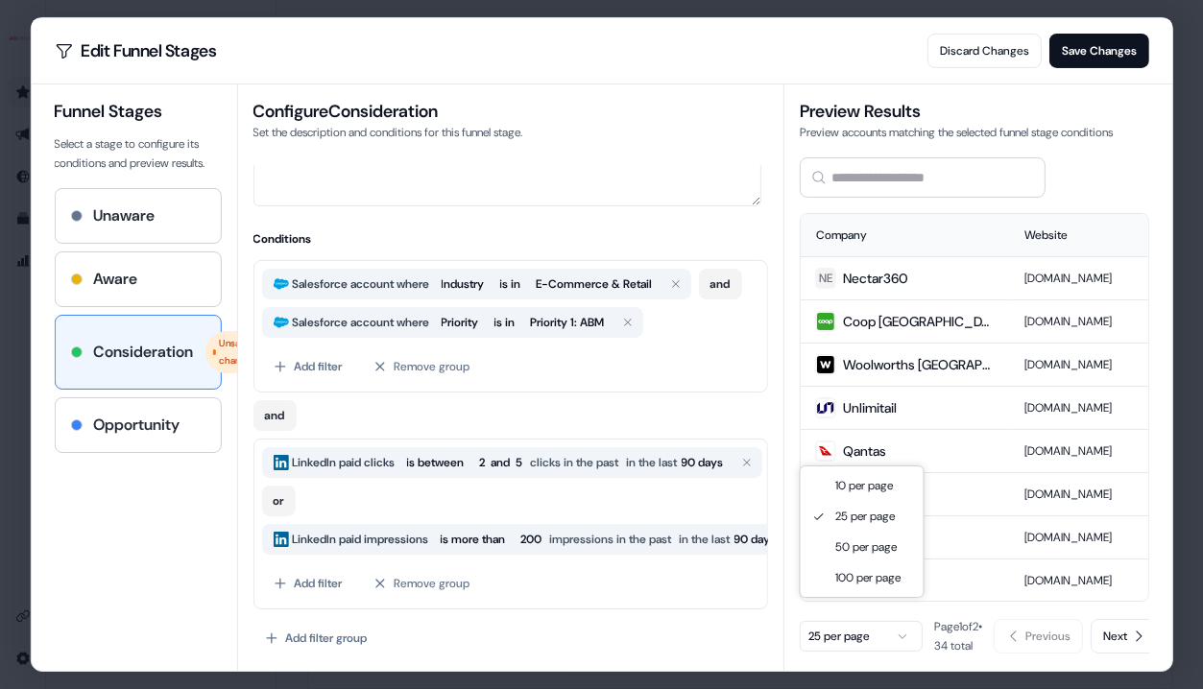
click at [888, 621] on button "25 per page" at bounding box center [861, 636] width 123 height 31
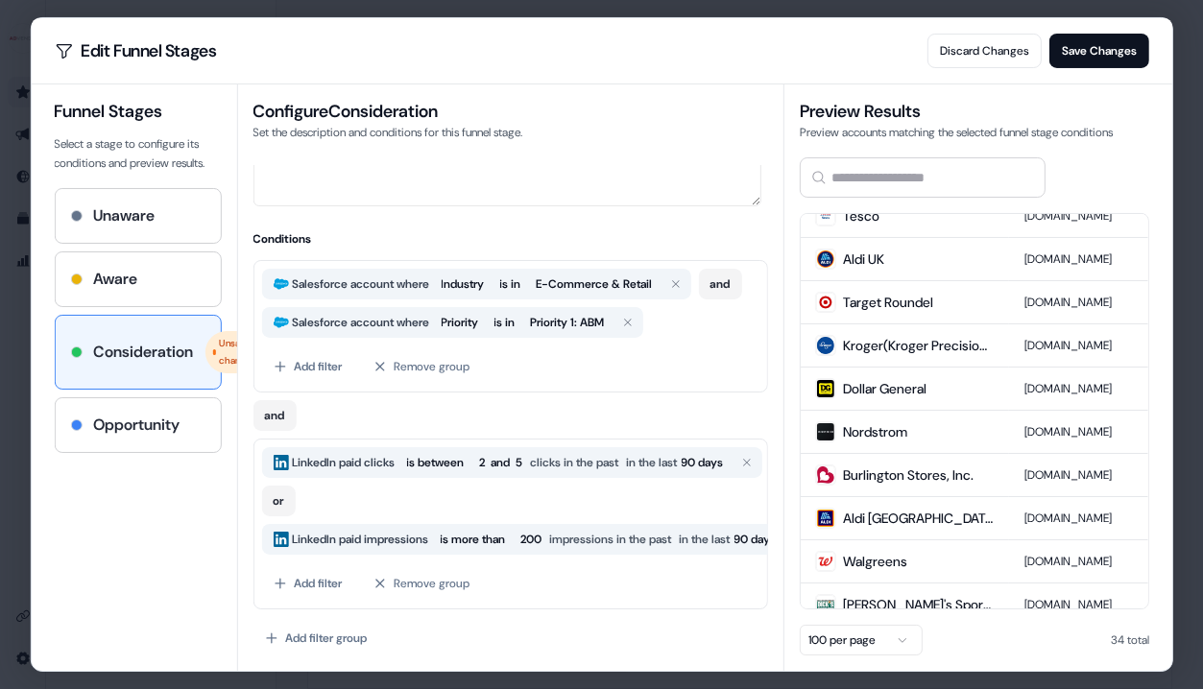
scroll to position [0, 0]
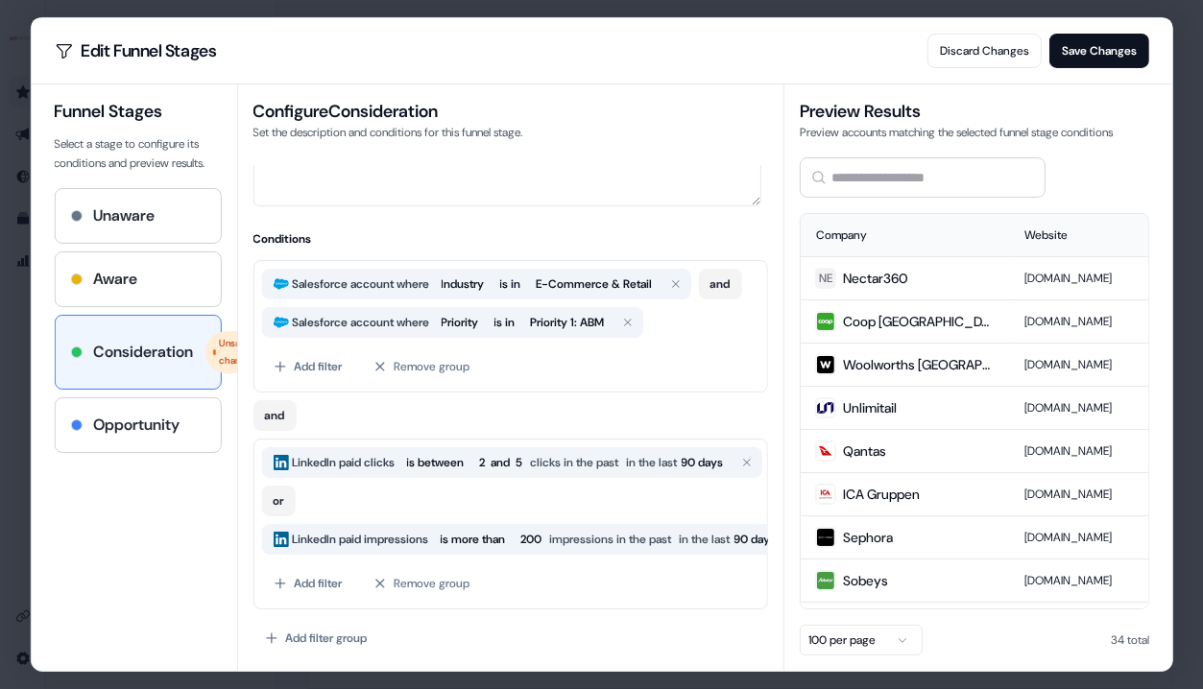
click at [874, 178] on input at bounding box center [923, 177] width 246 height 40
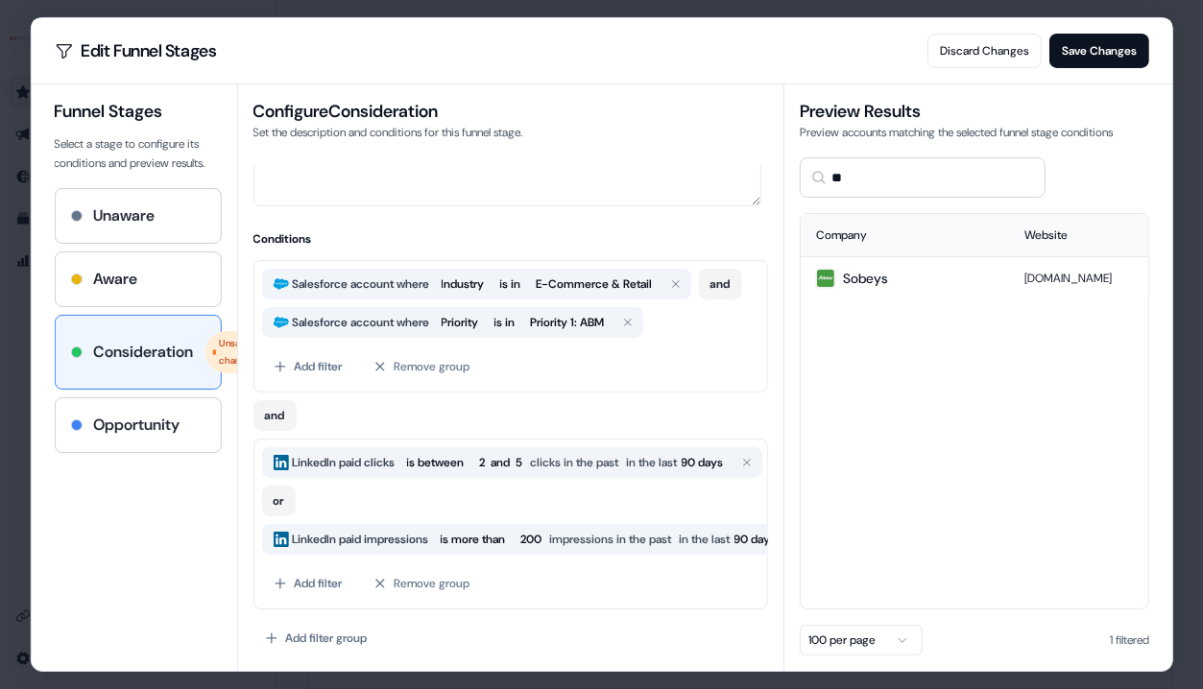
type input "*"
type input "****"
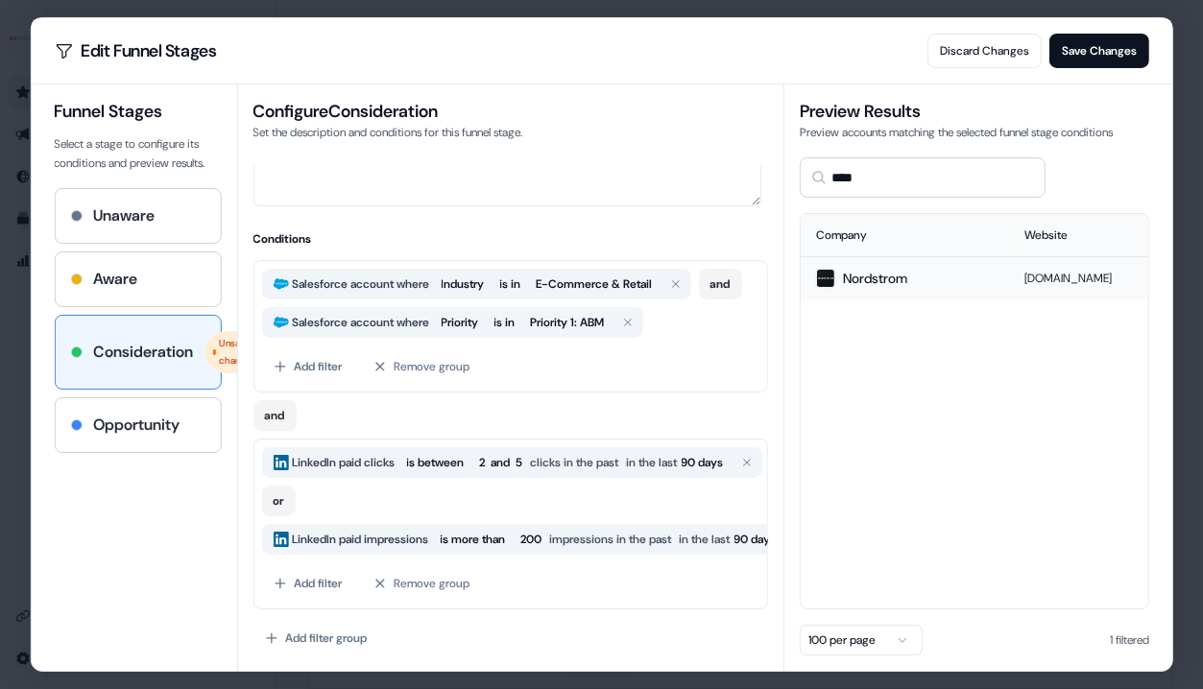
click at [896, 271] on span "Nordstrom" at bounding box center [875, 278] width 64 height 19
click at [446, 459] on span "is between" at bounding box center [435, 462] width 58 height 19
click at [450, 459] on span "is more than" at bounding box center [438, 462] width 65 height 19
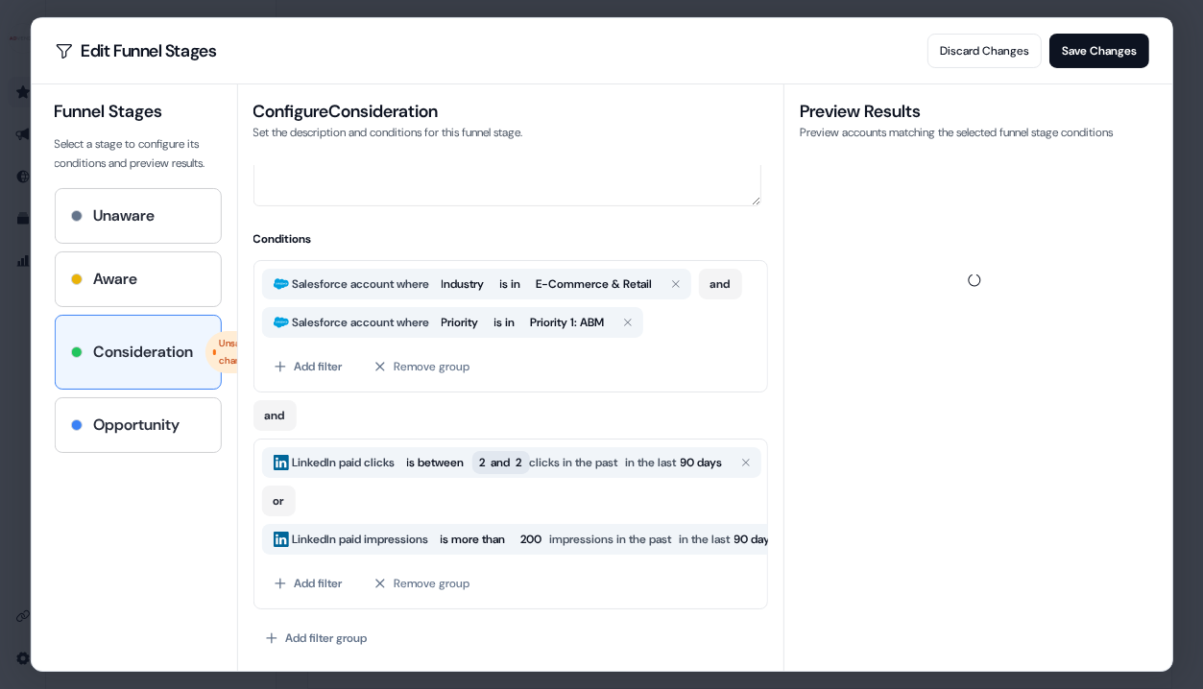
click at [521, 455] on span "2" at bounding box center [519, 462] width 6 height 19
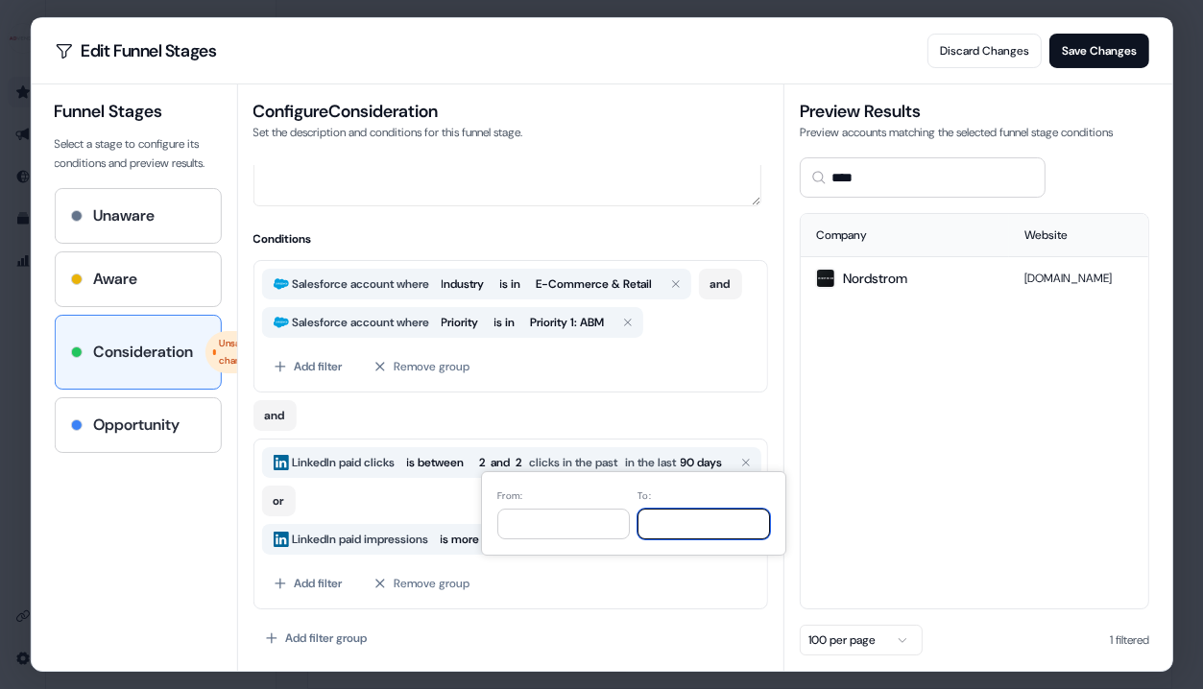
drag, startPoint x: 687, startPoint y: 522, endPoint x: 598, endPoint y: 523, distance: 88.3
click at [598, 523] on div "From: * To: *" at bounding box center [633, 514] width 273 height 52
type input "*"
click at [431, 502] on div "LinkedIn paid clicks is between 2 and 5 clicks in the past in the last 90 days …" at bounding box center [509, 481] width 497 height 69
click at [510, 453] on span "and" at bounding box center [500, 462] width 19 height 19
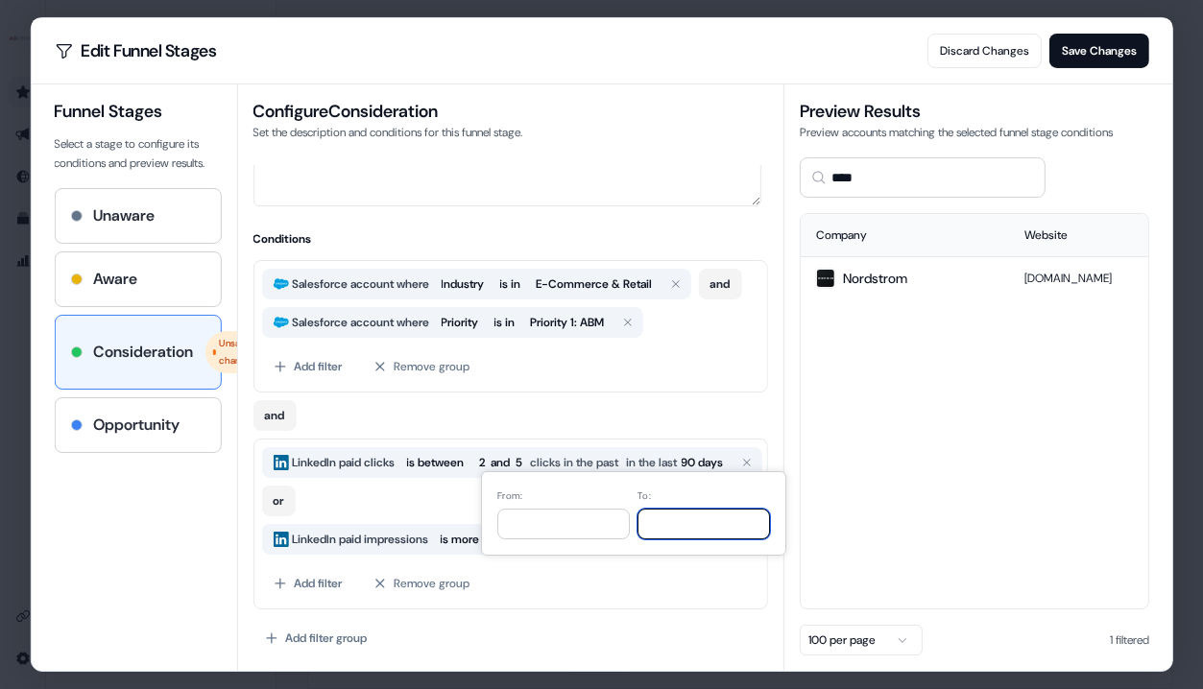
drag, startPoint x: 687, startPoint y: 519, endPoint x: 621, endPoint y: 519, distance: 65.3
click at [621, 519] on div "From: * To: *" at bounding box center [633, 514] width 273 height 52
click at [449, 460] on span "is between" at bounding box center [435, 462] width 58 height 19
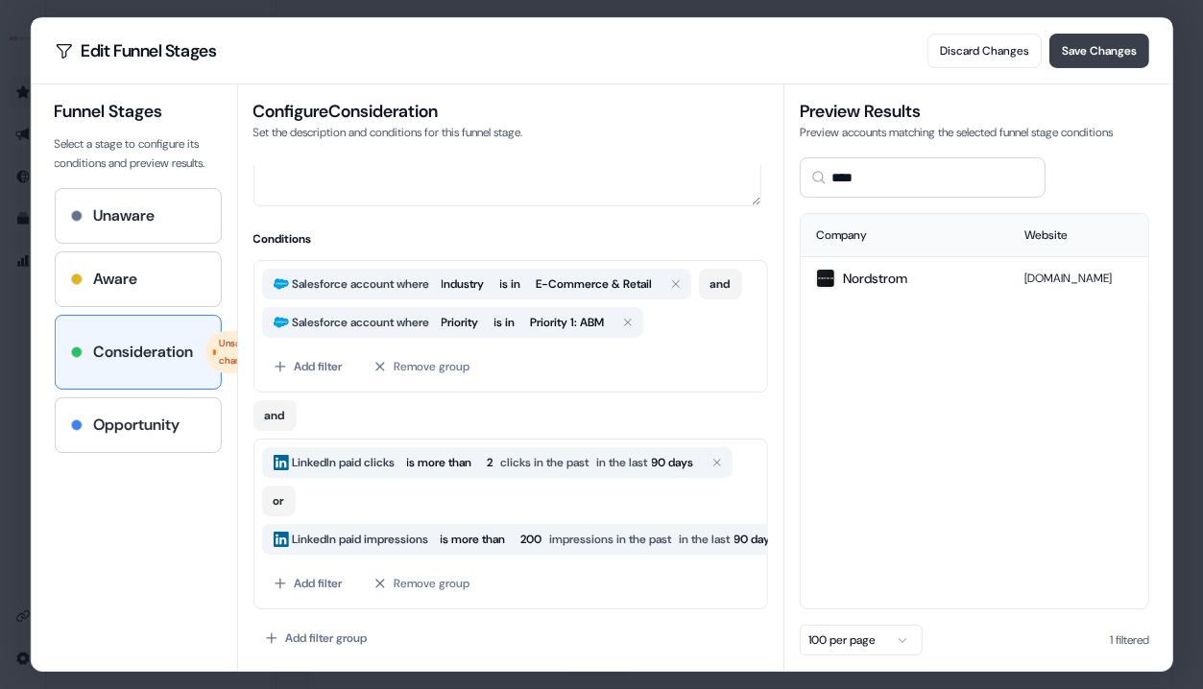
click at [1075, 57] on button "Save Changes" at bounding box center [1100, 51] width 100 height 35
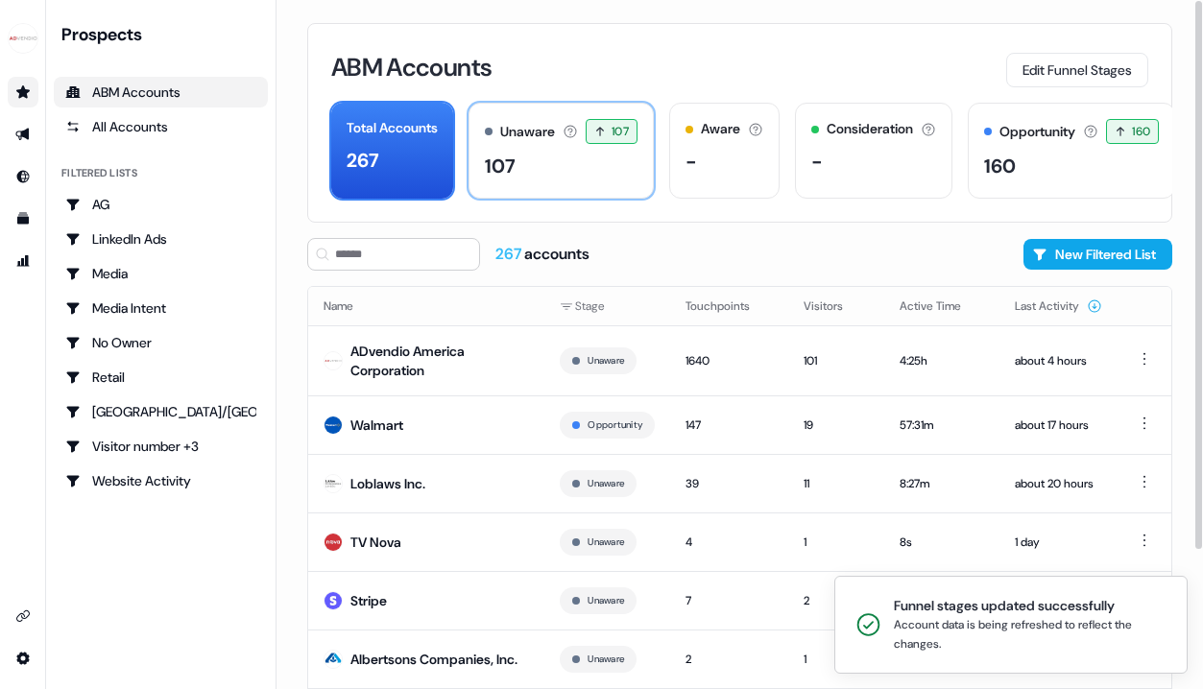
click at [560, 181] on div "Unaware The default stage all accounts start in. 107 107 accounts entered the U…" at bounding box center [561, 151] width 185 height 96
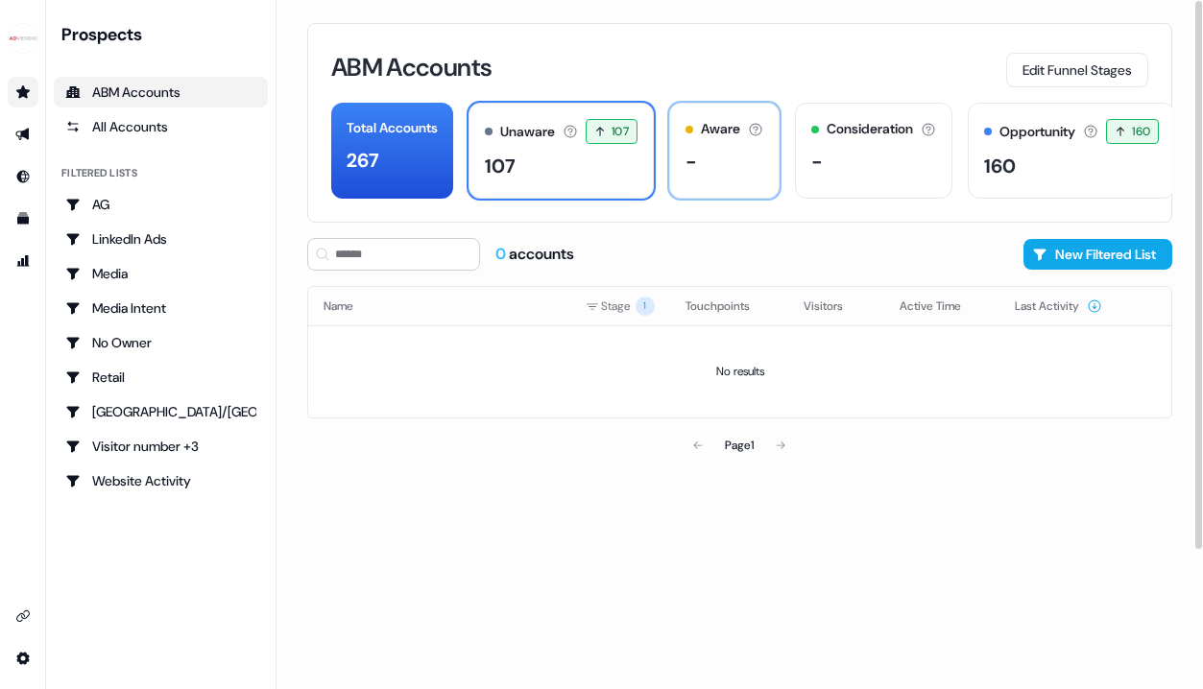
click at [701, 187] on div "Aware The account has shown light engagement, but no buying signals yet. -" at bounding box center [724, 151] width 110 height 96
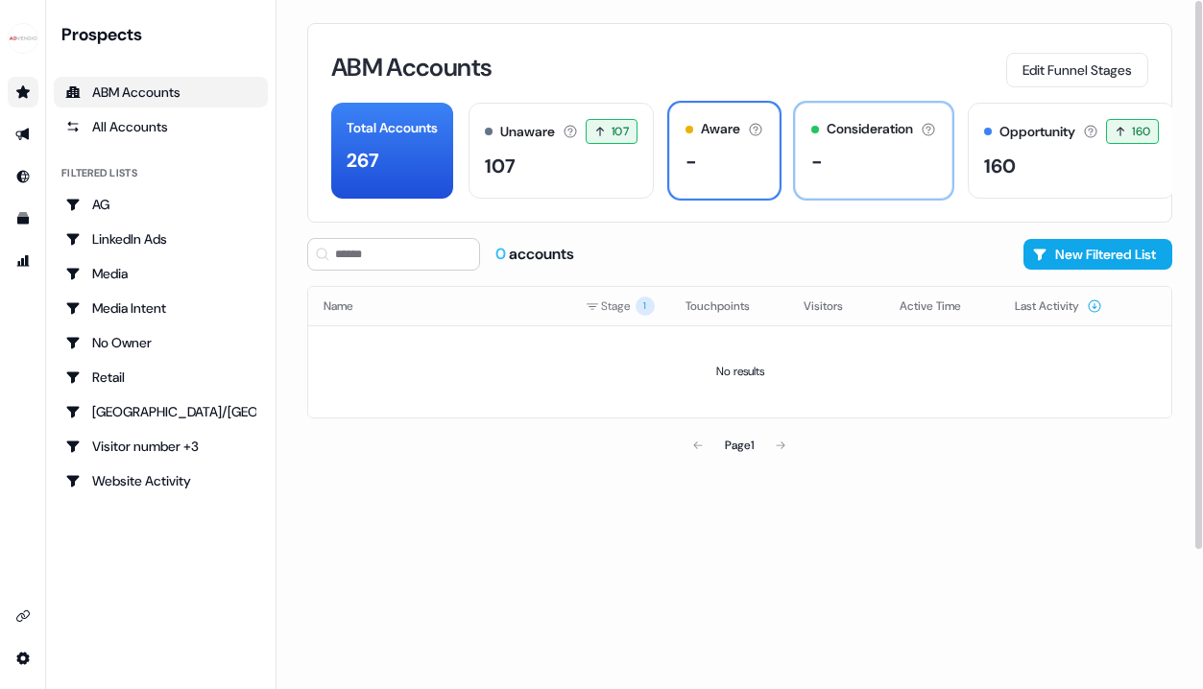
click at [827, 191] on div "Consideration The account is actively engaging or showing buying intent. -" at bounding box center [873, 151] width 157 height 96
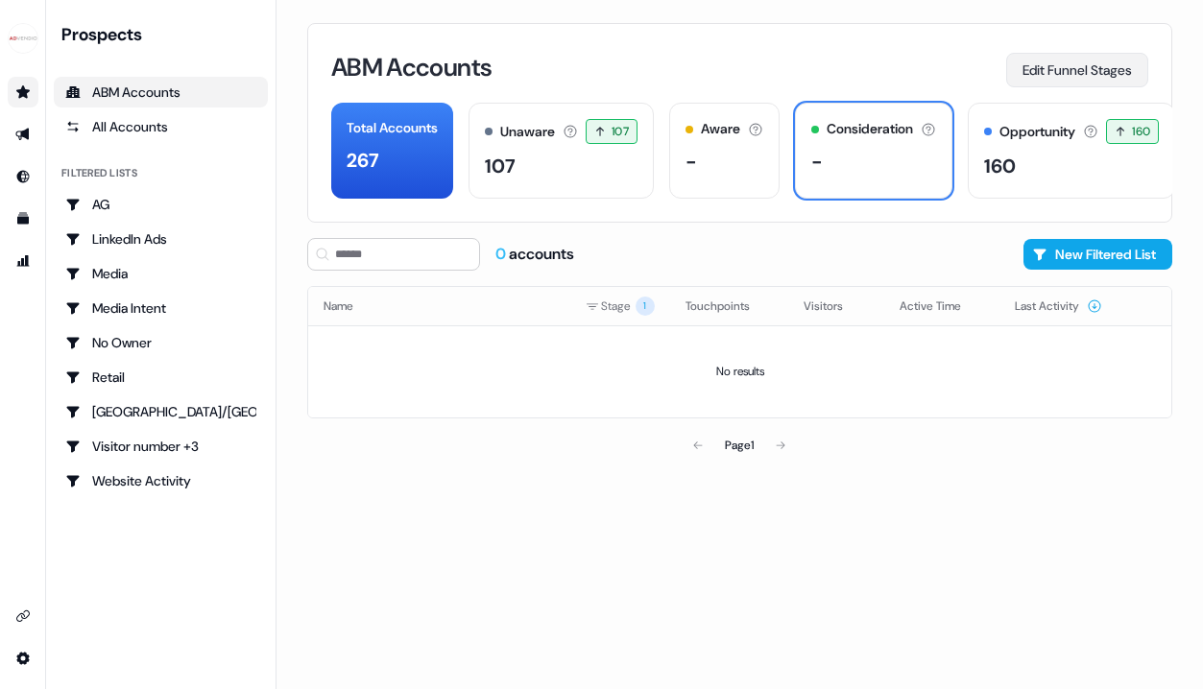
click at [1102, 73] on button "Edit Funnel Stages" at bounding box center [1077, 70] width 142 height 35
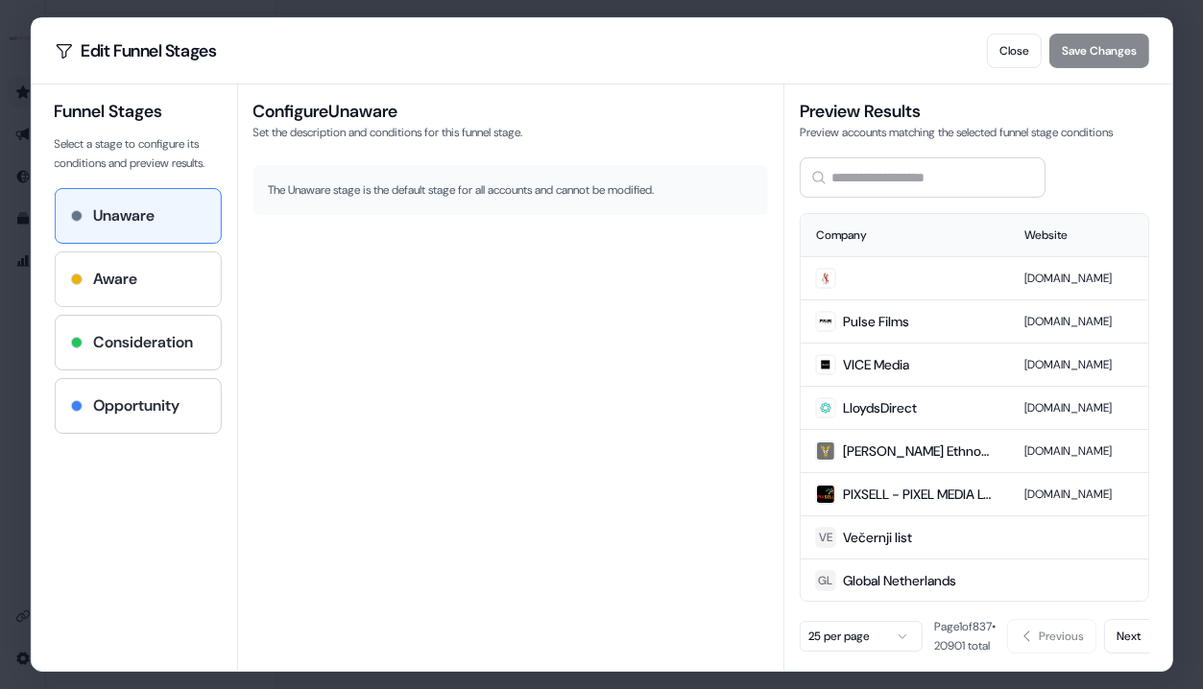
click at [147, 274] on div "Aware" at bounding box center [137, 279] width 134 height 23
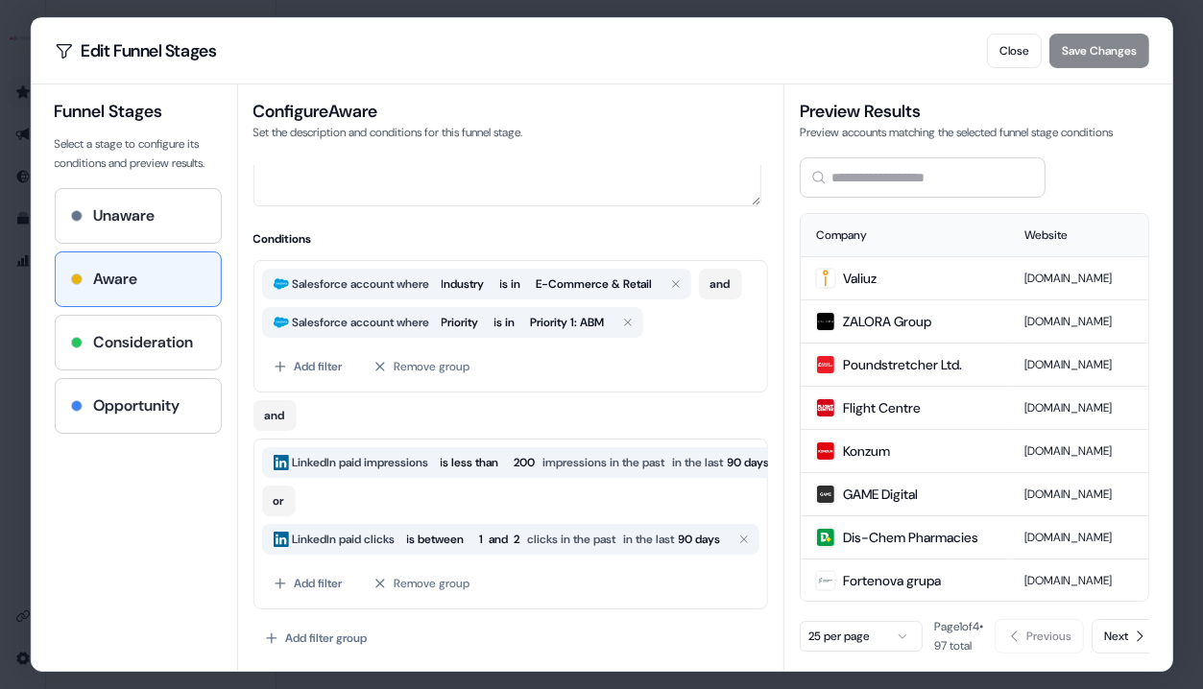
scroll to position [111, 0]
click at [150, 350] on h4 "Consideration" at bounding box center [143, 342] width 100 height 23
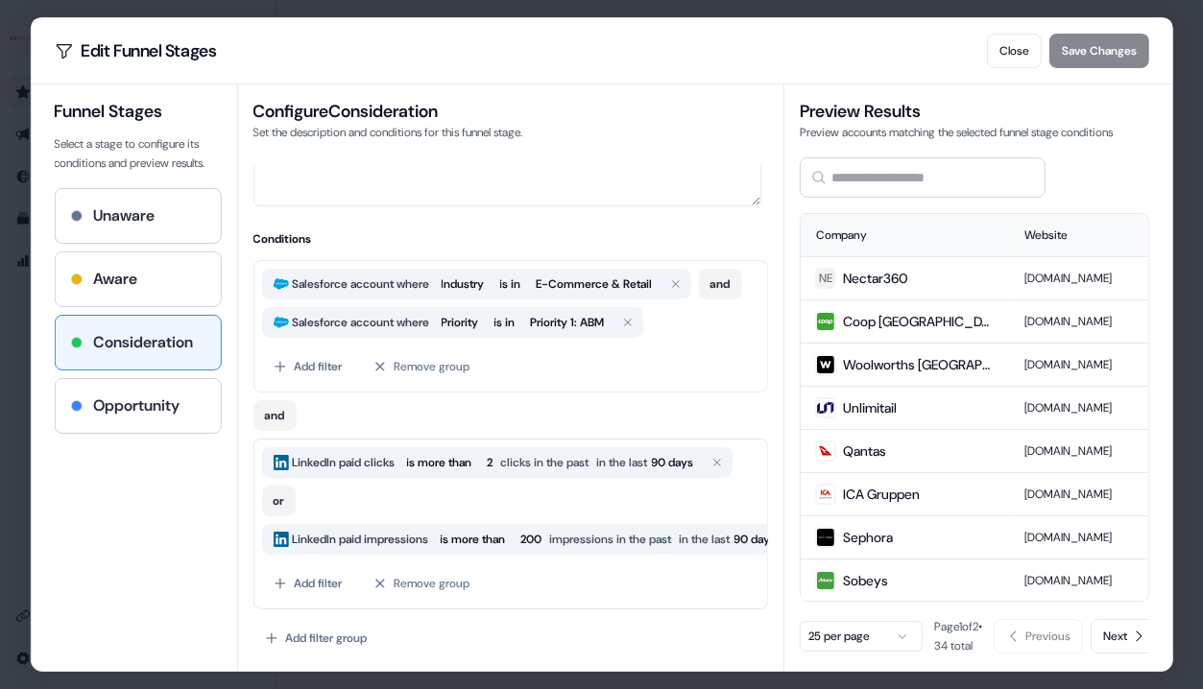
click at [138, 302] on div "Aware" at bounding box center [137, 280] width 165 height 54
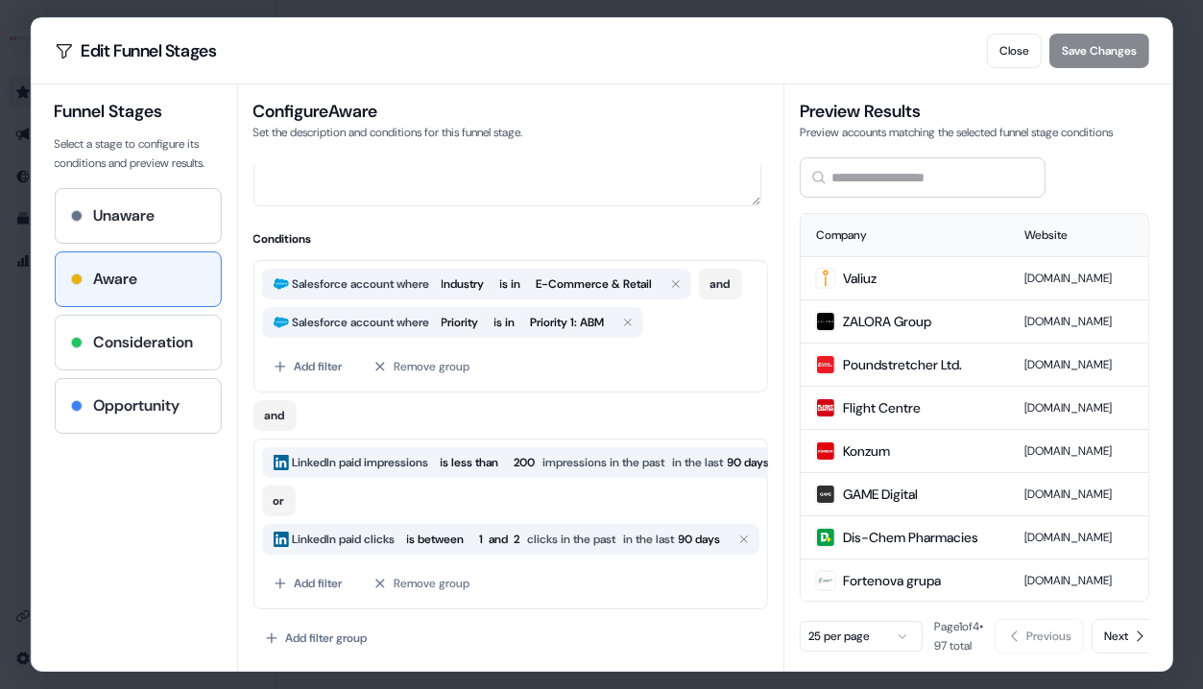
click at [134, 339] on h4 "Consideration" at bounding box center [143, 342] width 100 height 23
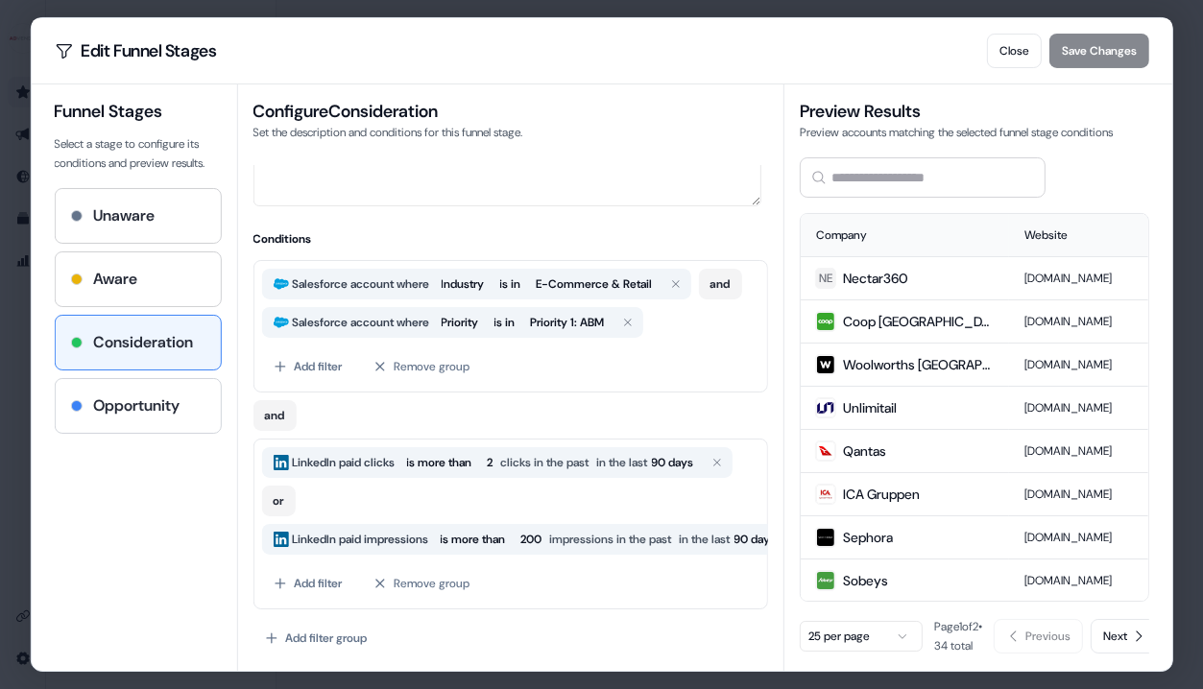
click at [176, 404] on h4 "Opportunity" at bounding box center [136, 406] width 86 height 23
type textarea "**********"
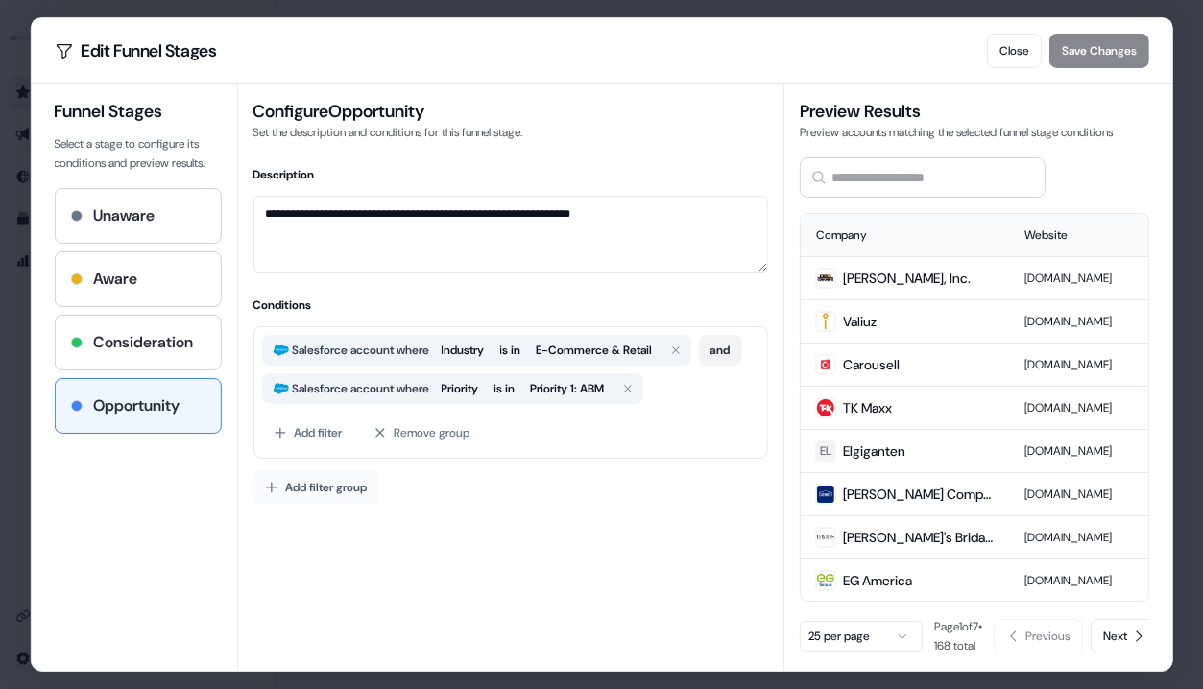
click at [321, 505] on button "Add filter group" at bounding box center [316, 488] width 126 height 35
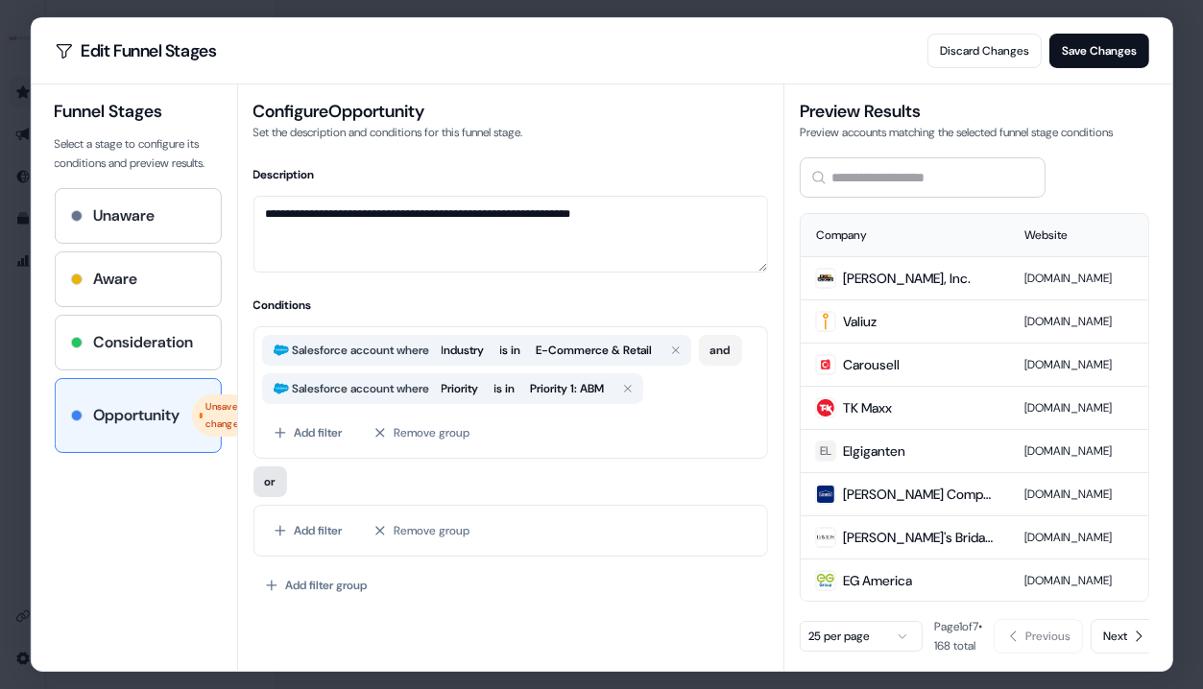
click at [268, 497] on button "or" at bounding box center [270, 482] width 34 height 31
click at [327, 548] on button "Add filter" at bounding box center [307, 531] width 92 height 35
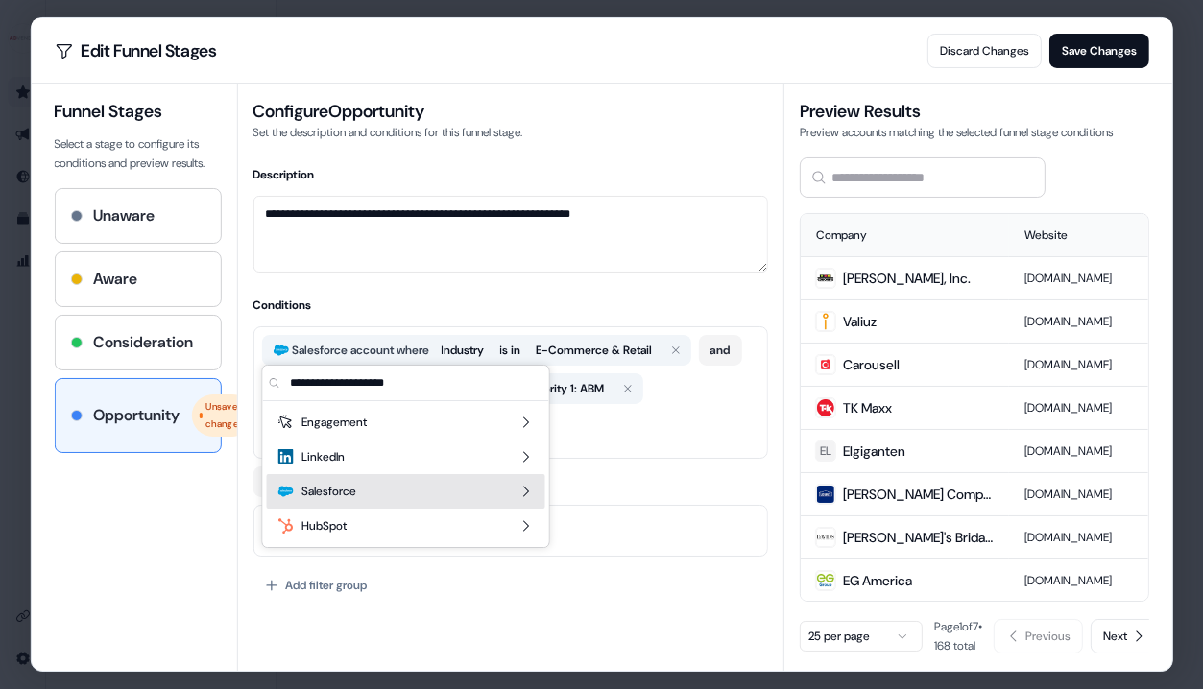
click at [396, 501] on div "Salesforce" at bounding box center [406, 491] width 278 height 35
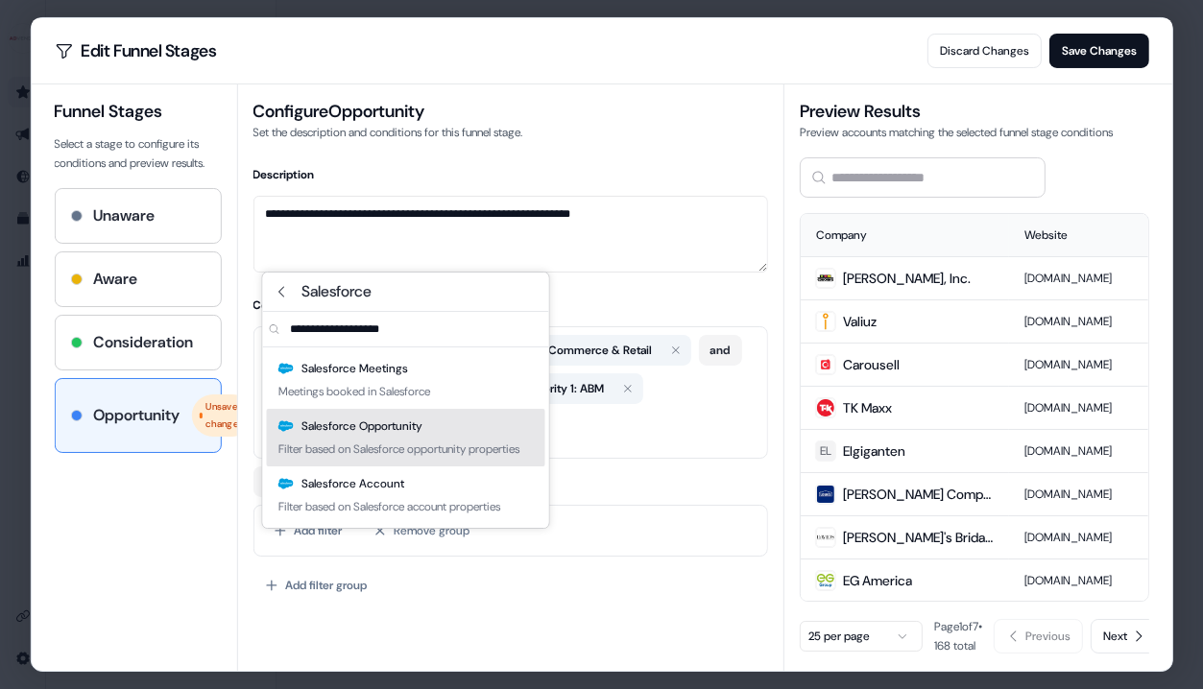
click at [477, 443] on div "Filter based on Salesforce opportunity properties" at bounding box center [398, 449] width 241 height 19
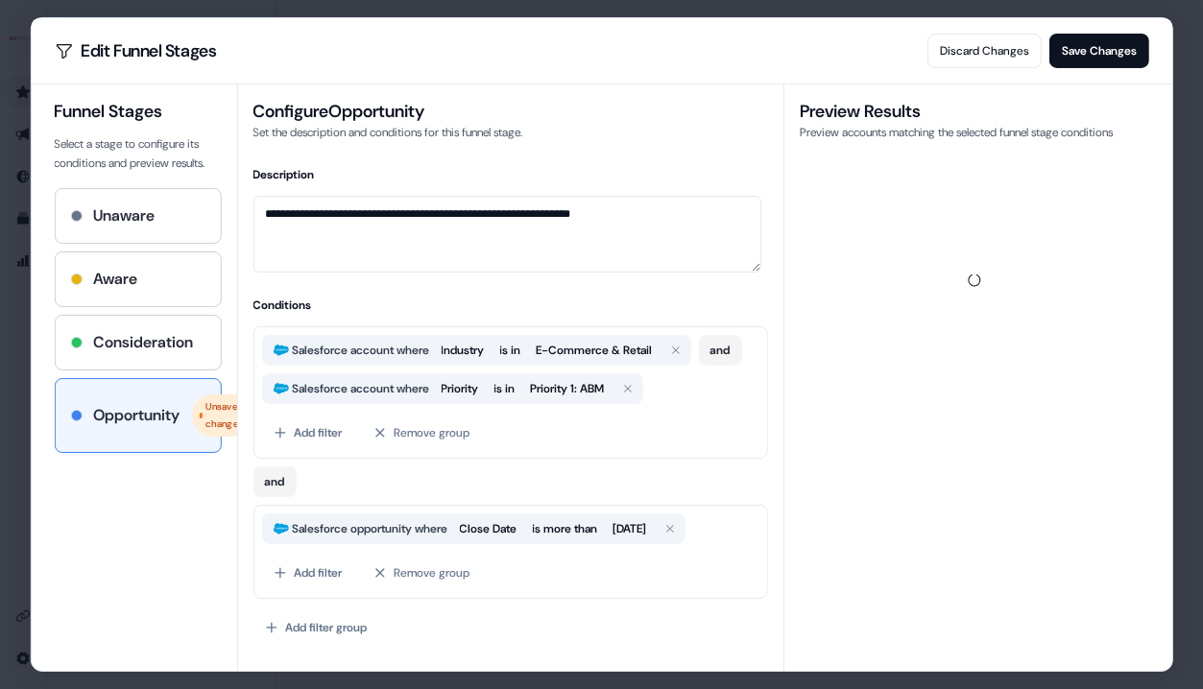
scroll to position [28, 0]
click at [497, 528] on button "Close Date" at bounding box center [487, 529] width 73 height 23
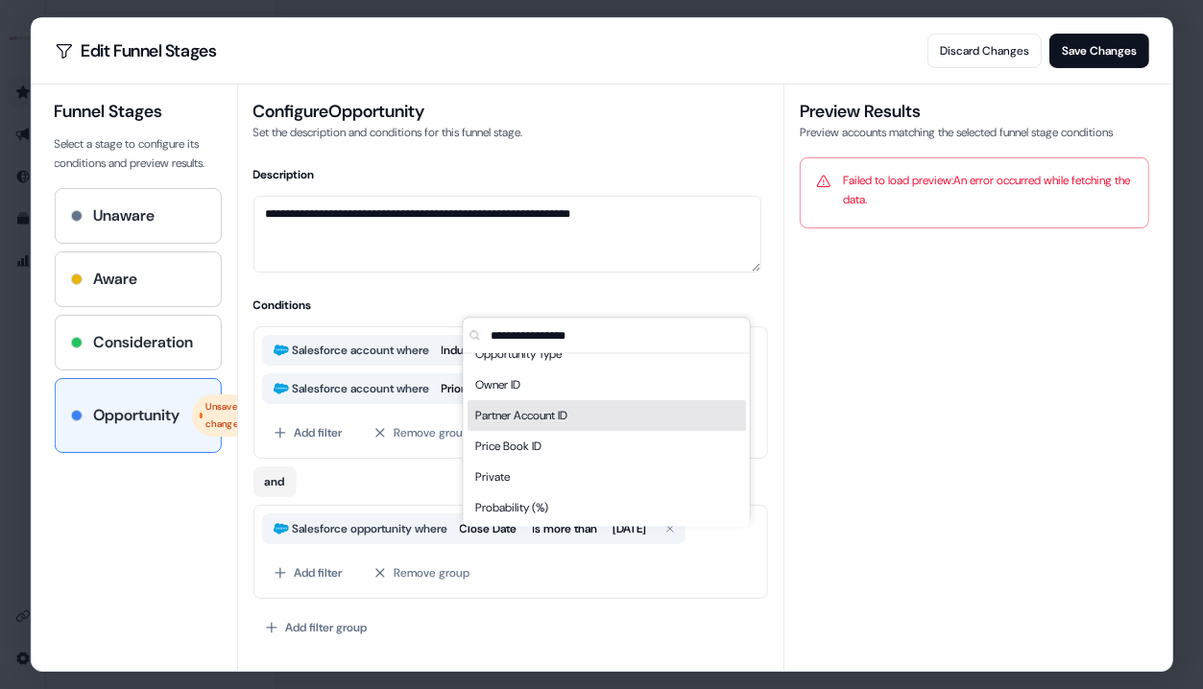
scroll to position [1237, 0]
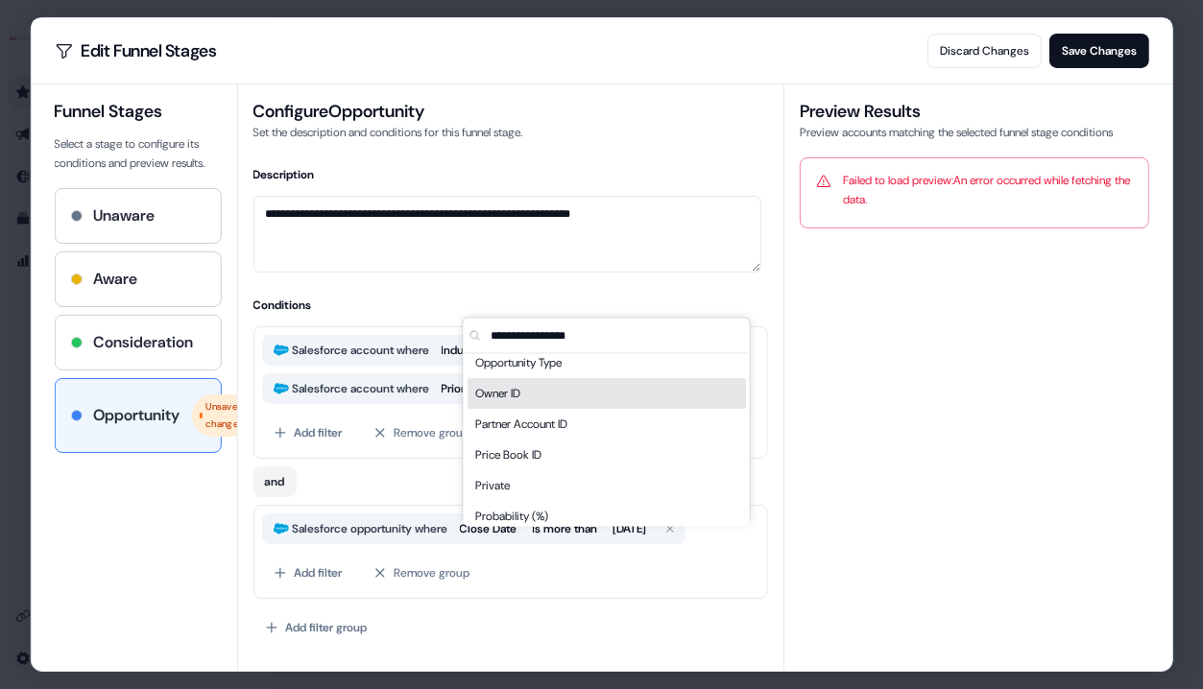
click at [533, 402] on div "Owner ID" at bounding box center [607, 394] width 278 height 31
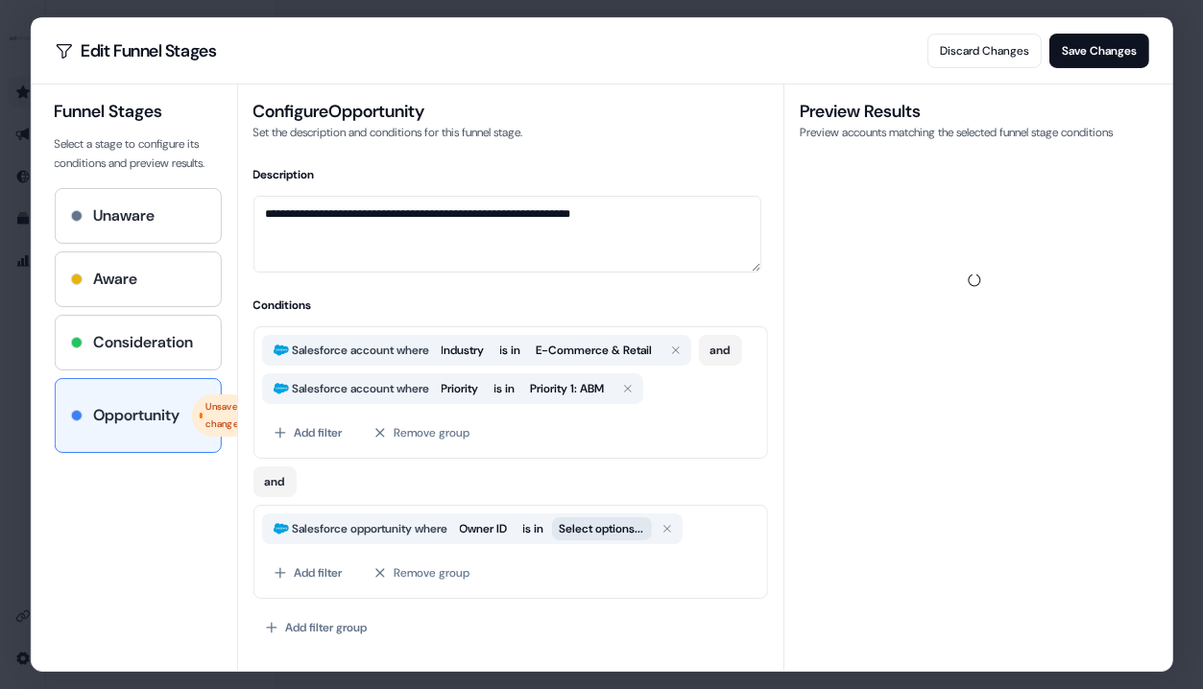
click at [598, 541] on button "Select options..." at bounding box center [601, 529] width 100 height 23
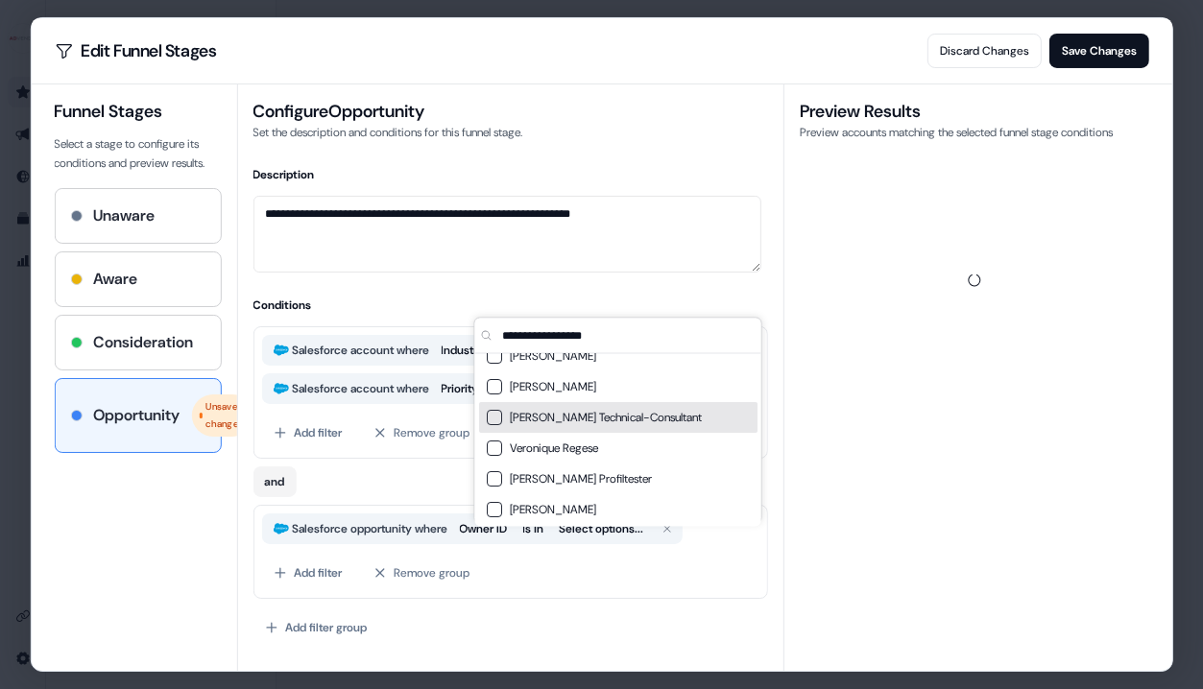
scroll to position [113, 0]
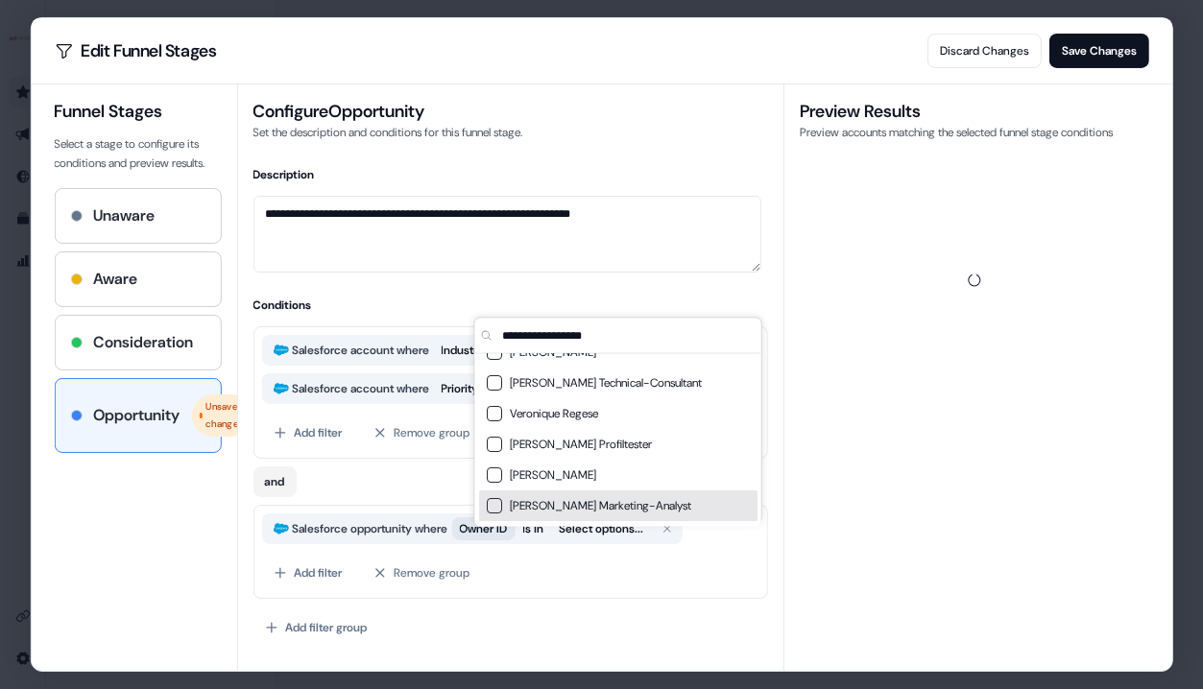
click at [492, 541] on button "Owner ID" at bounding box center [482, 529] width 63 height 23
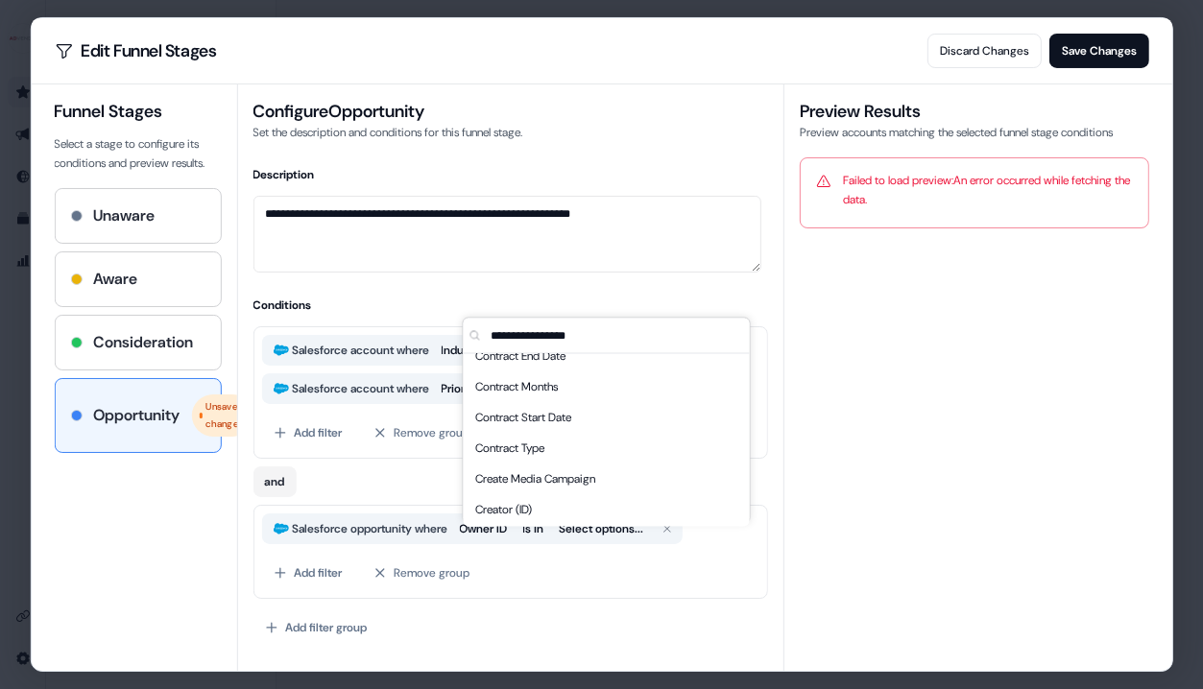
scroll to position [2525, 0]
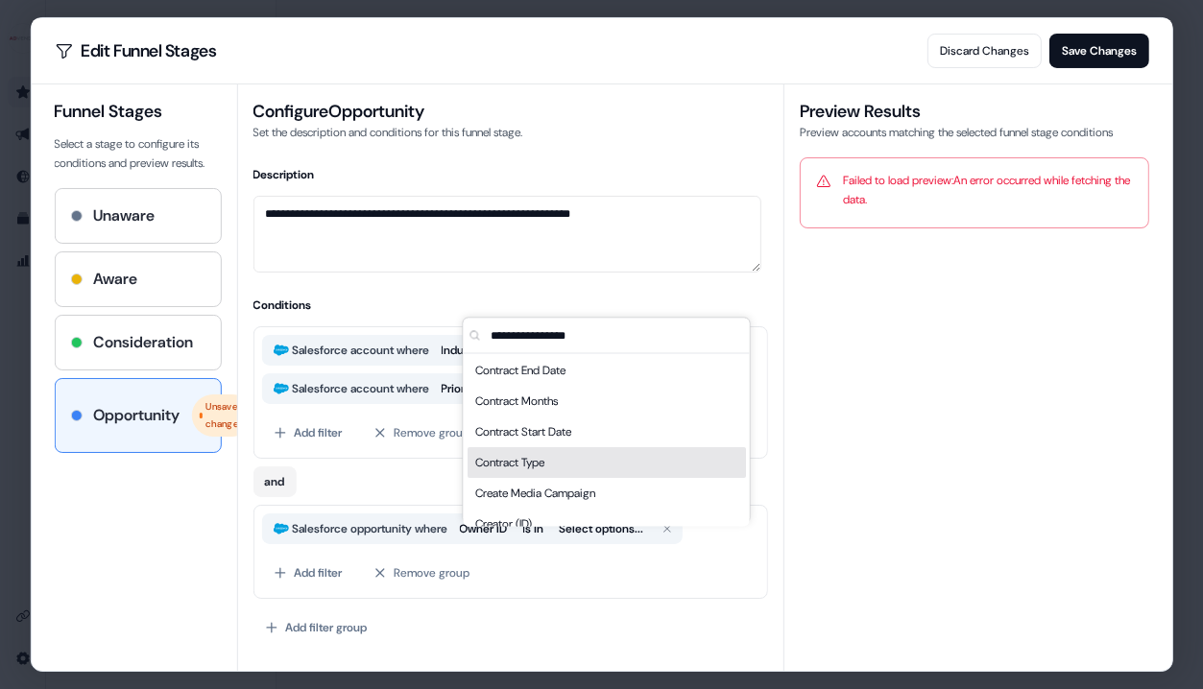
click at [532, 472] on div "Contract Type" at bounding box center [607, 463] width 278 height 31
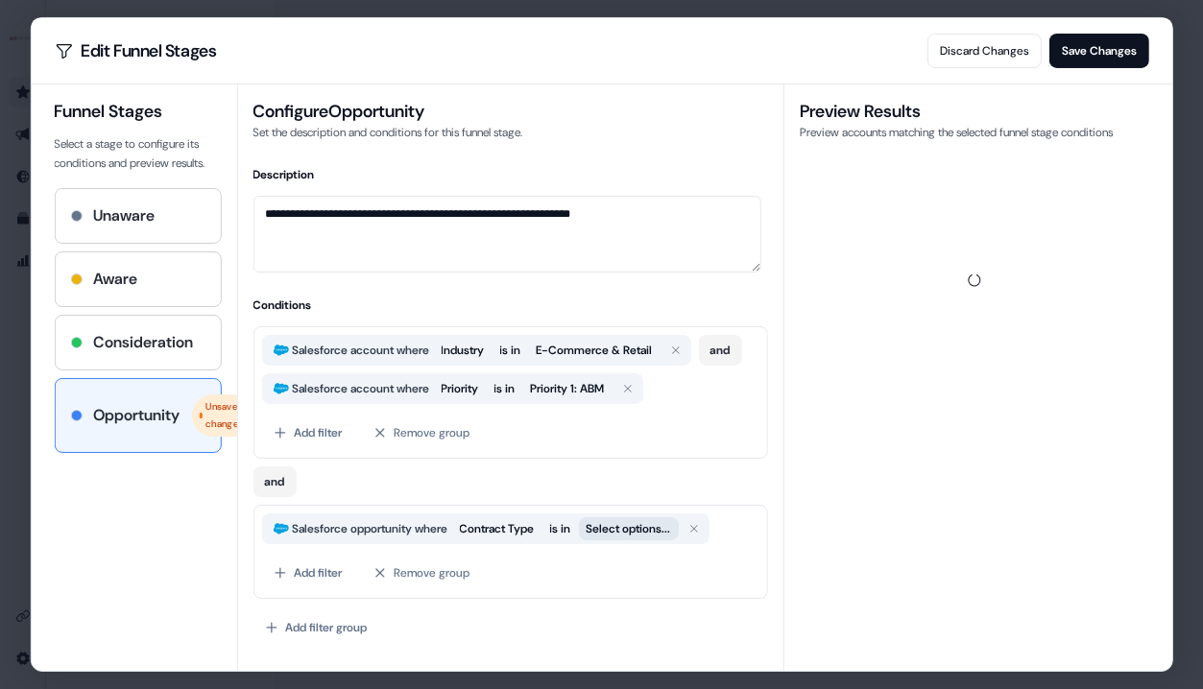
click at [633, 540] on button "Select options..." at bounding box center [628, 529] width 100 height 23
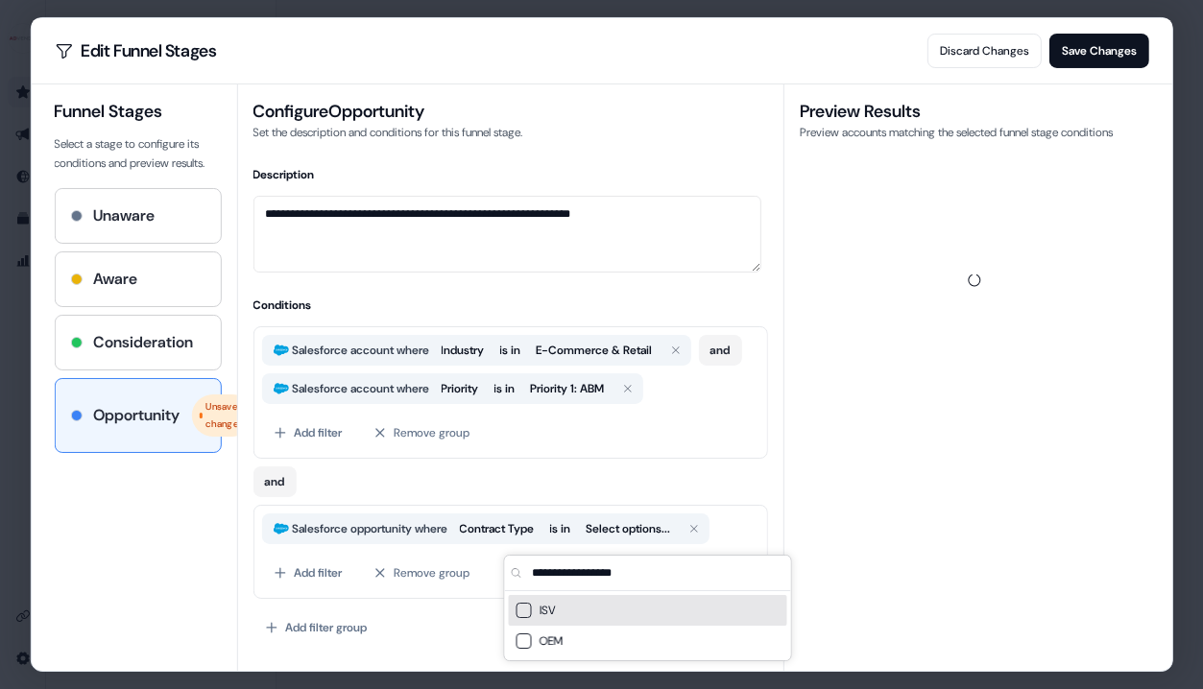
scroll to position [26, 0]
click at [518, 539] on span "Contract Type" at bounding box center [496, 528] width 75 height 19
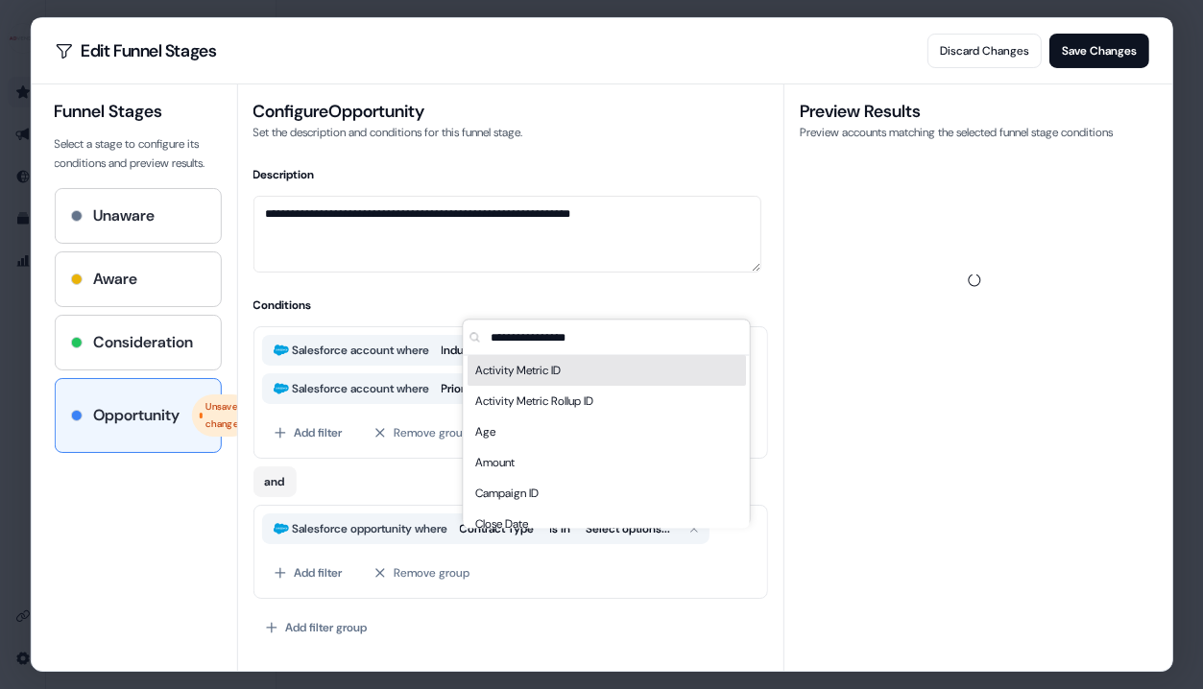
scroll to position [67, 0]
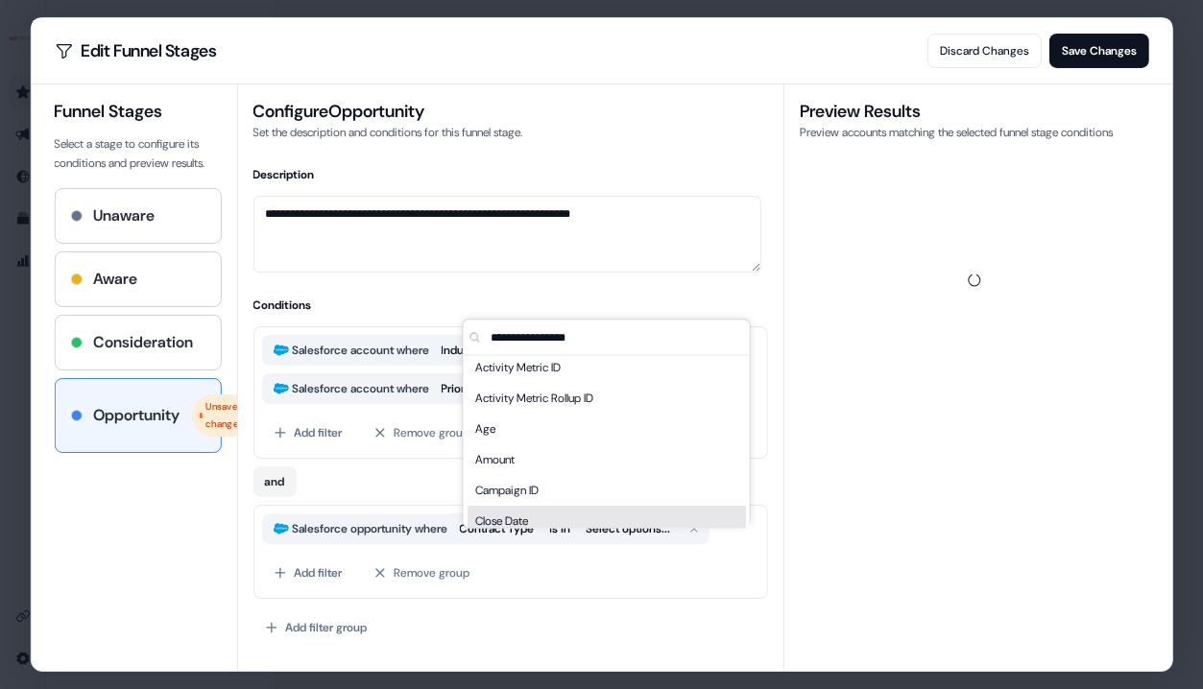
click at [513, 513] on span "Close Date" at bounding box center [501, 521] width 53 height 19
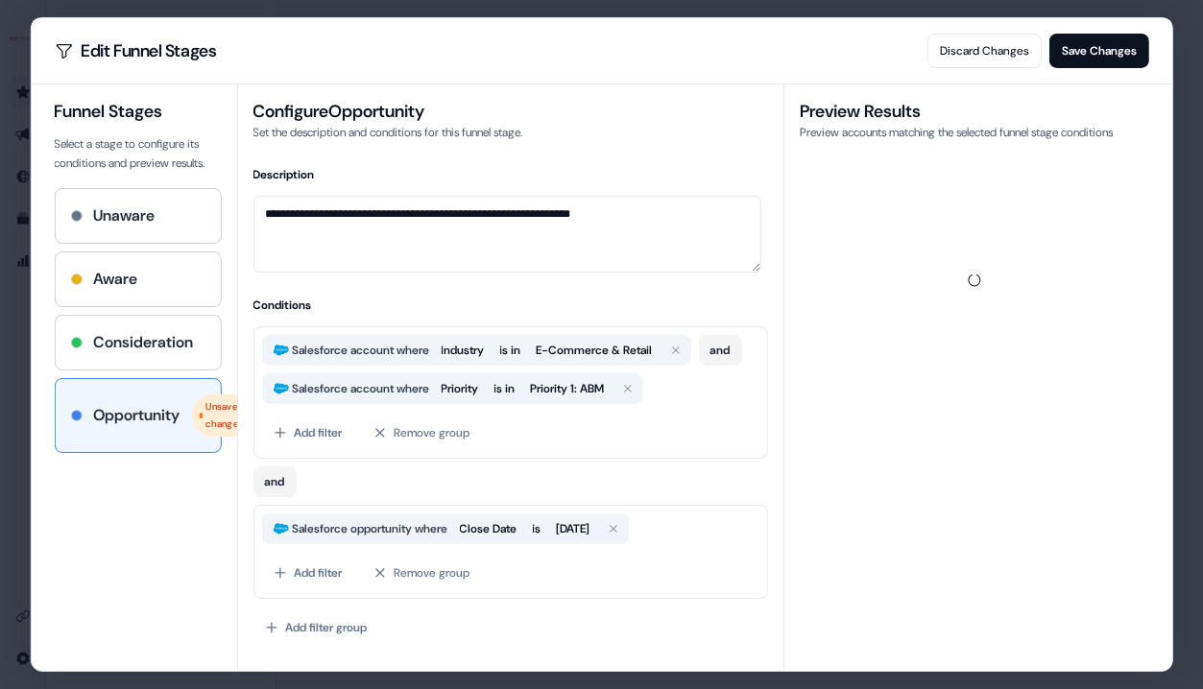
click at [437, 539] on span "Salesforce opportunity where" at bounding box center [369, 528] width 163 height 19
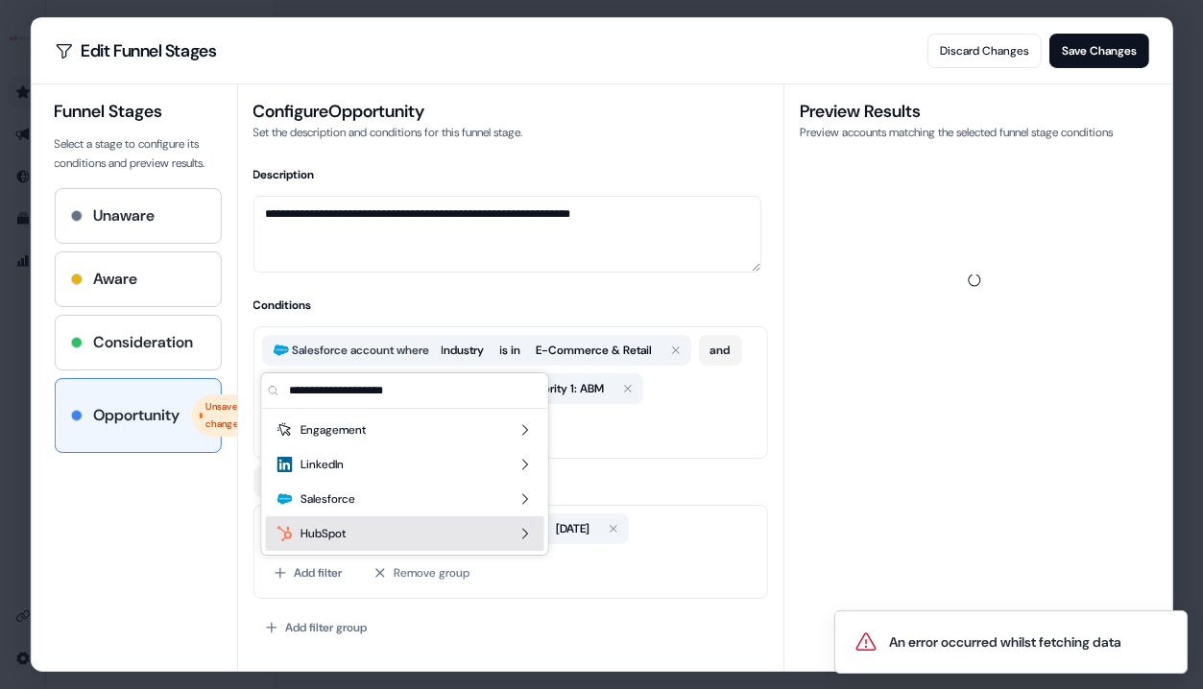
click at [544, 571] on div "Add filter Remove group" at bounding box center [509, 573] width 497 height 35
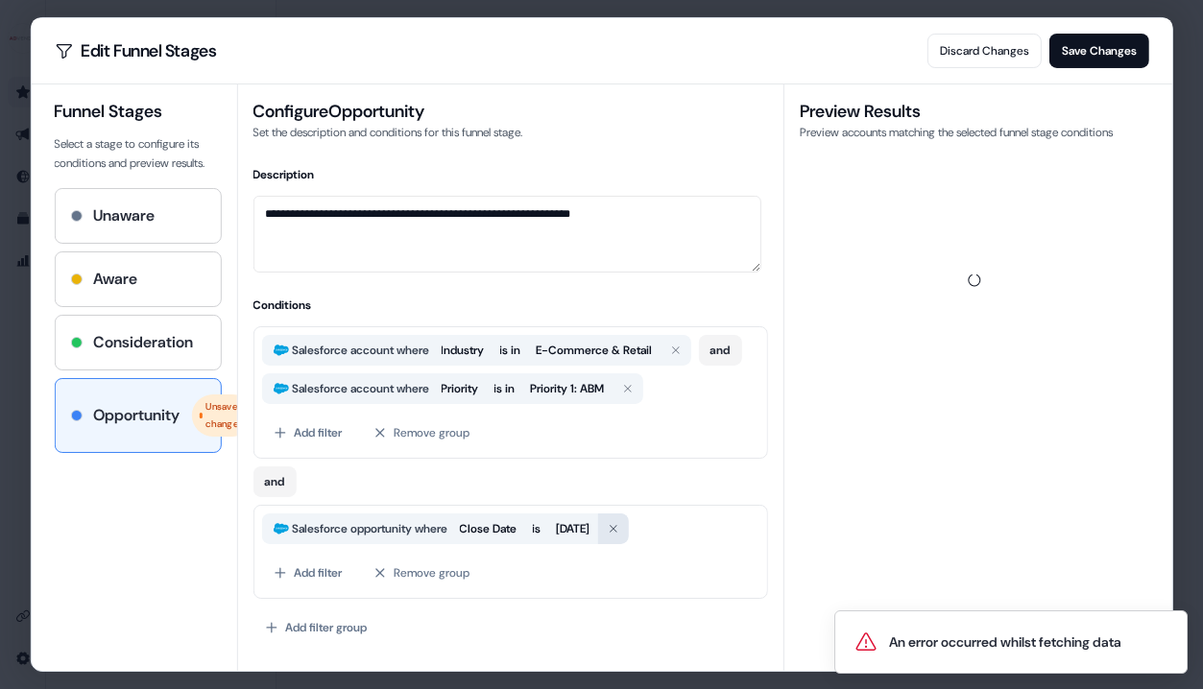
click at [618, 535] on icon "button" at bounding box center [613, 529] width 12 height 12
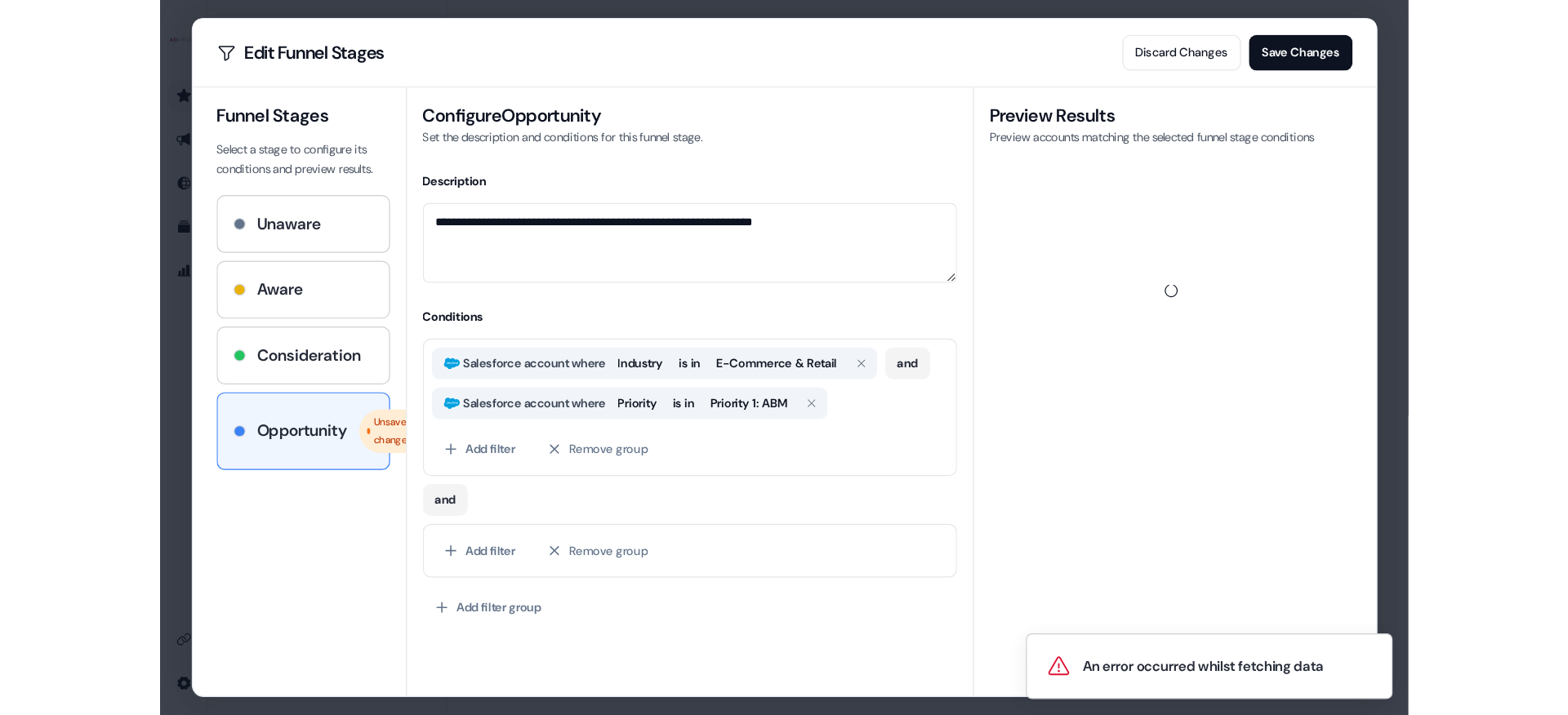
scroll to position [0, 0]
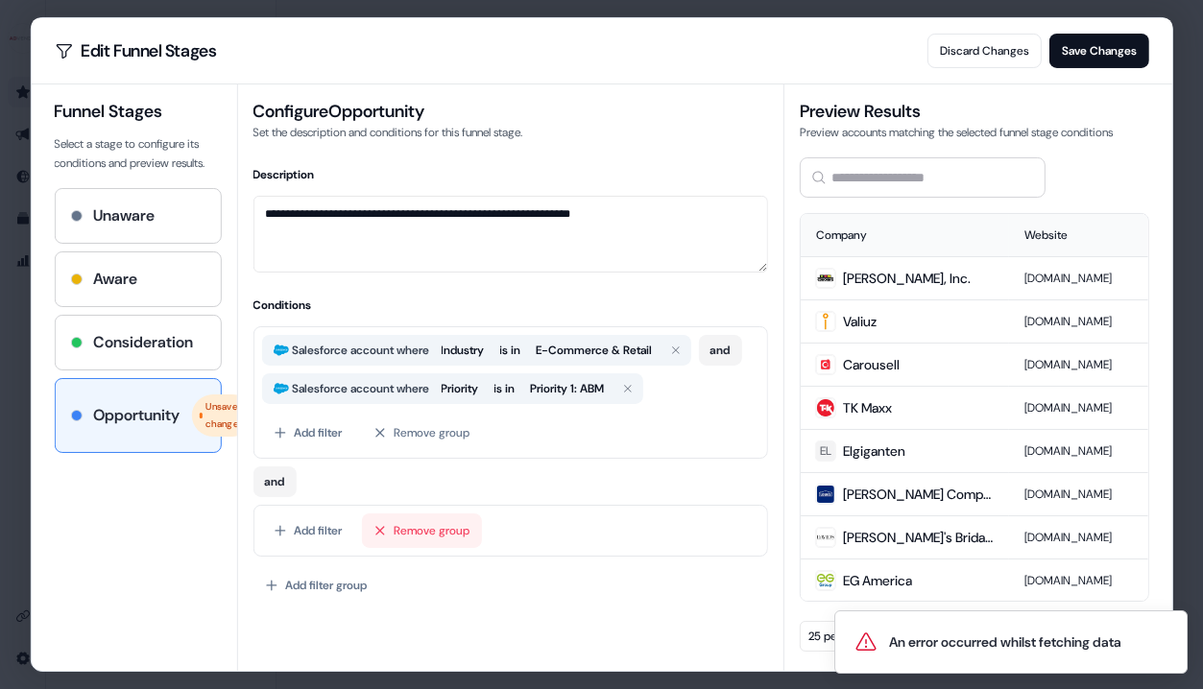
click at [425, 548] on button "Remove group" at bounding box center [421, 531] width 120 height 35
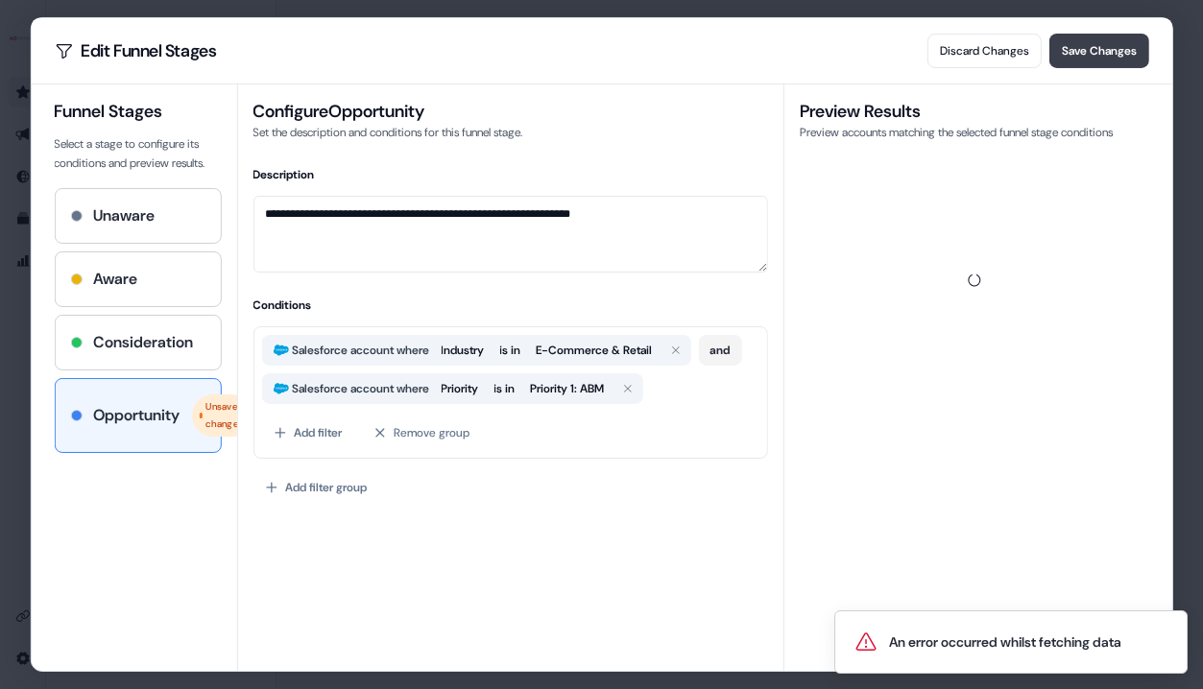
click at [1088, 38] on button "Save Changes" at bounding box center [1100, 51] width 100 height 35
